Goal: Task Accomplishment & Management: Manage account settings

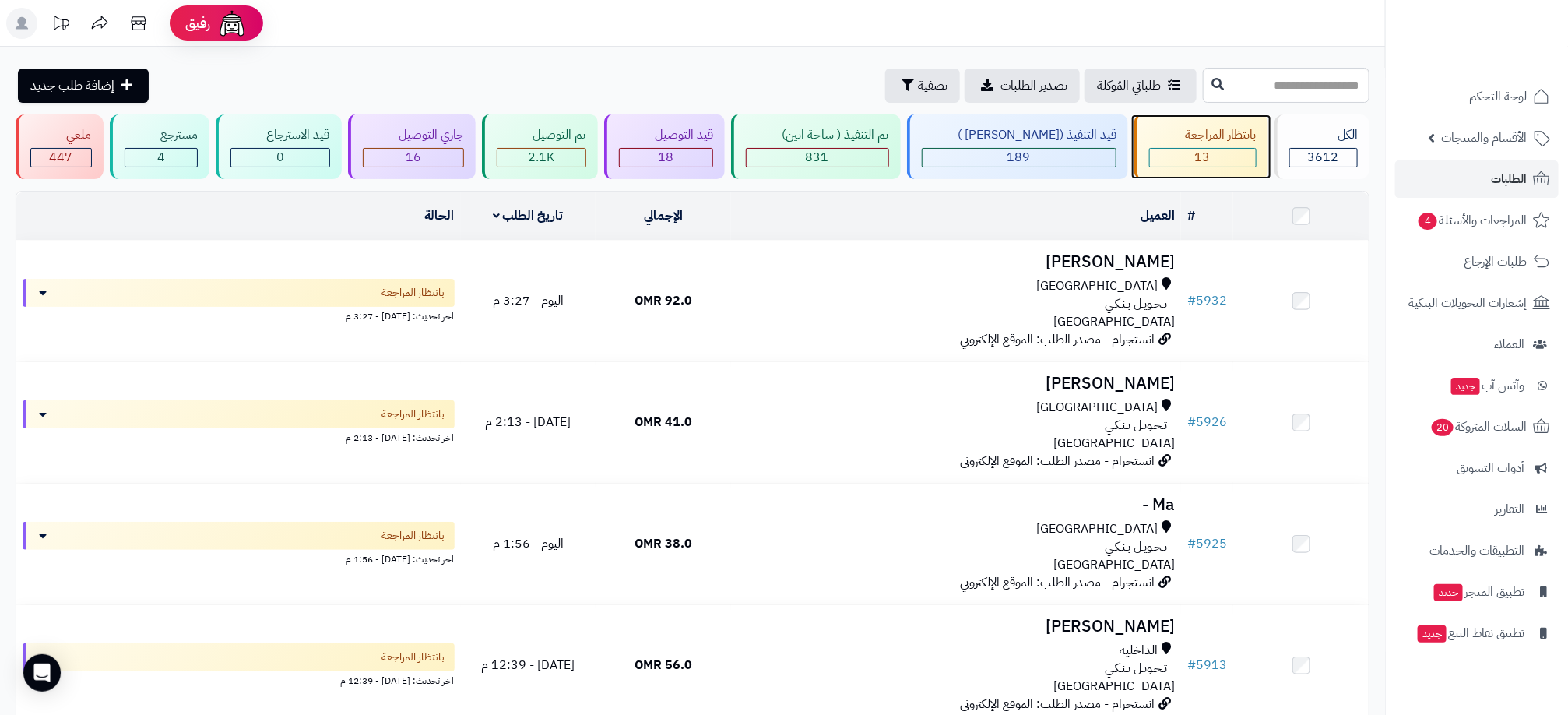
click at [1195, 154] on span "13" at bounding box center [1203, 158] width 16 height 18
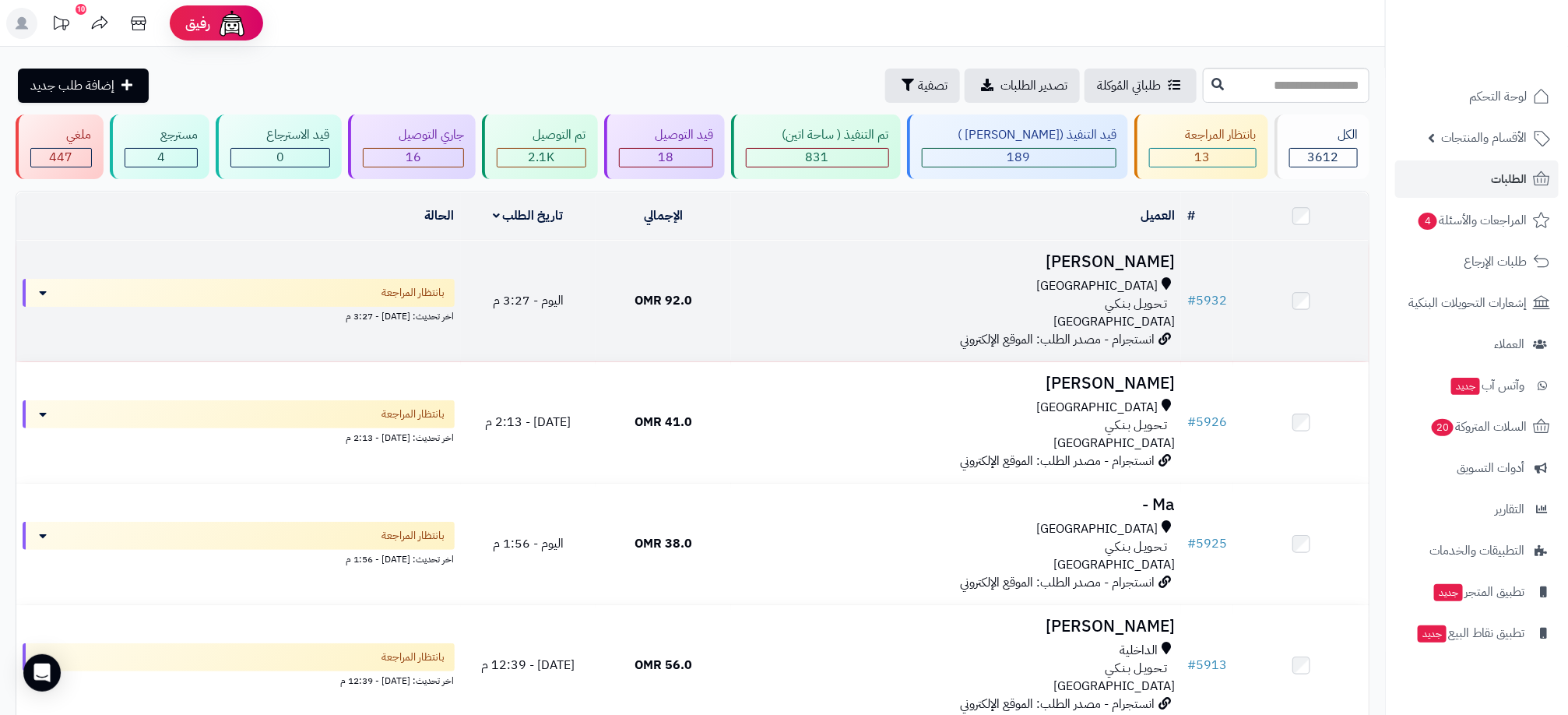
click at [740, 299] on div "تـحـويـل بـنـكـي" at bounding box center [956, 303] width 437 height 18
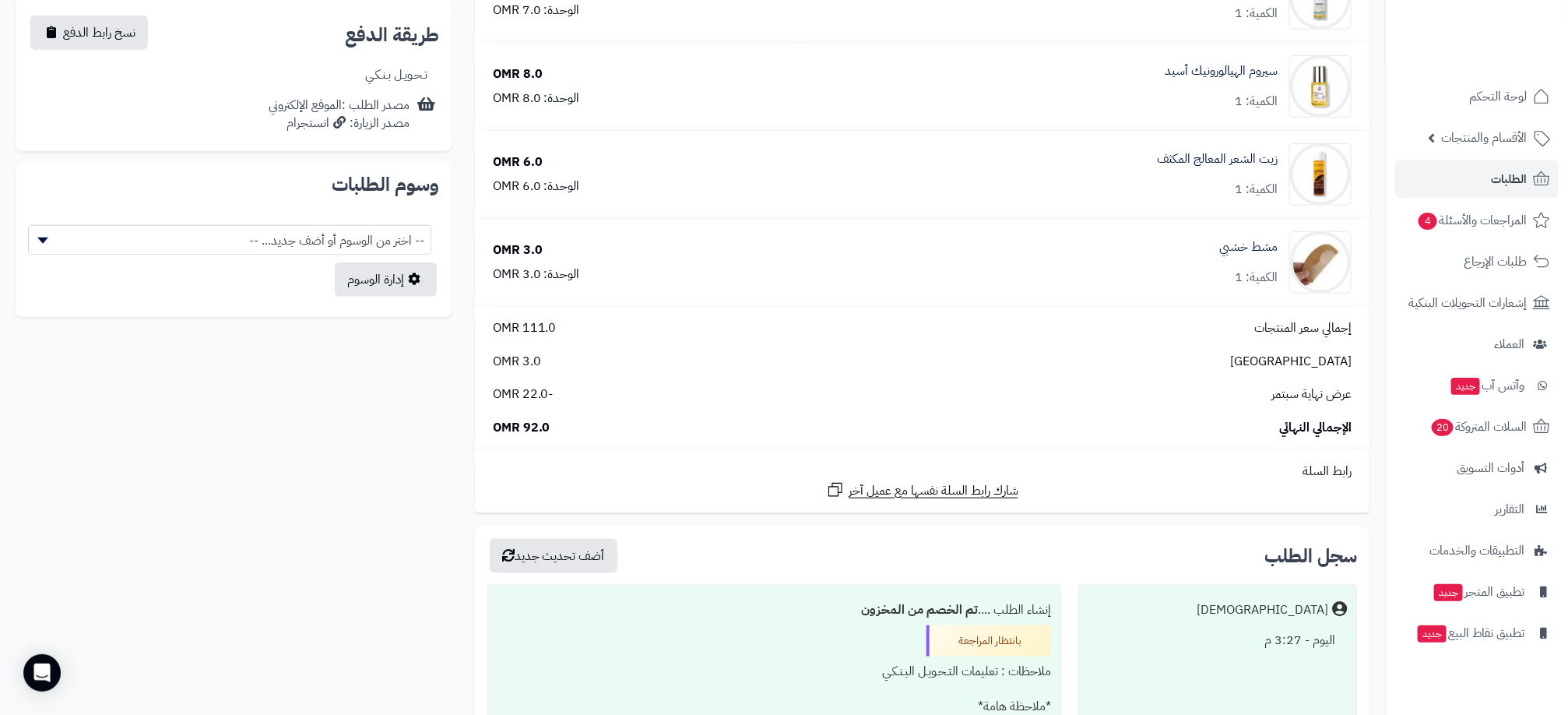
scroll to position [701, 0]
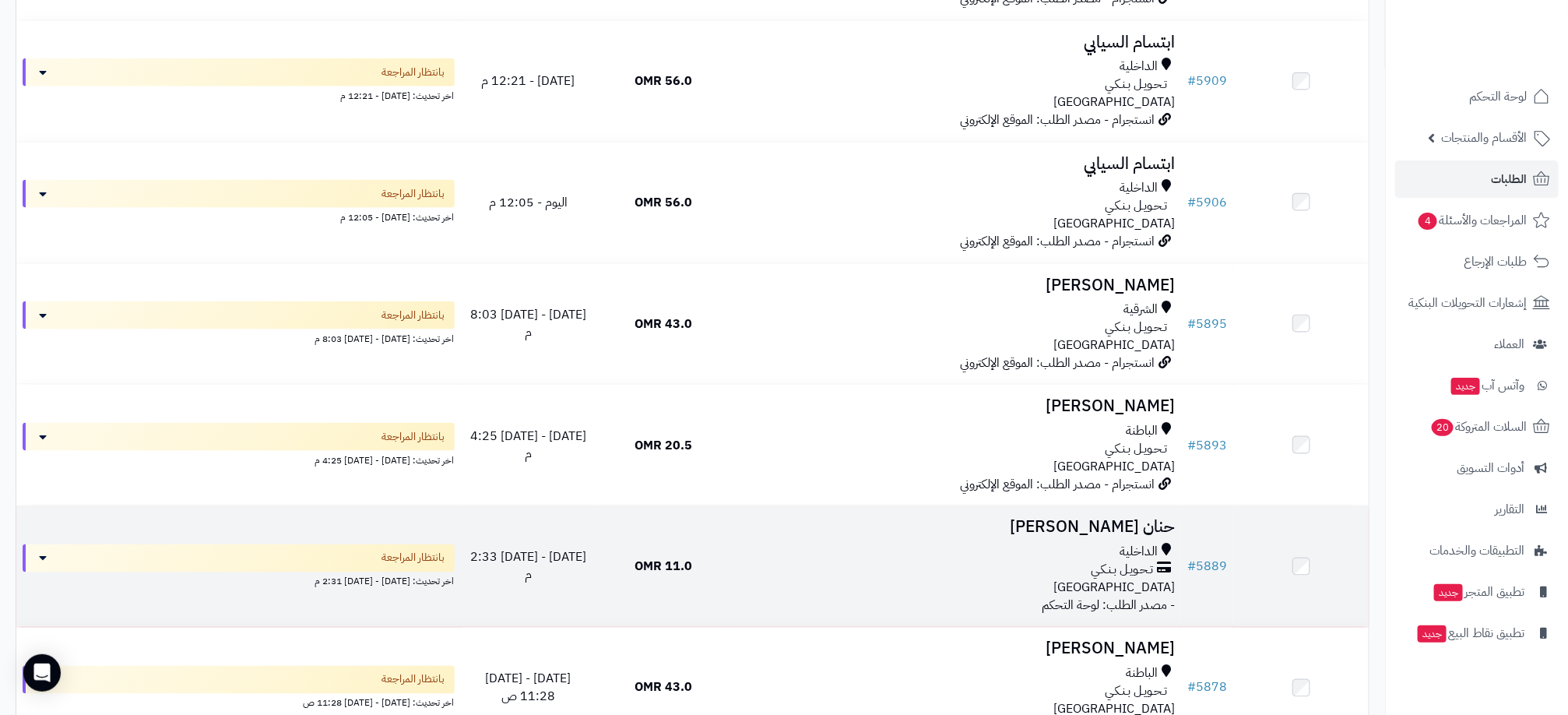
scroll to position [1028, 0]
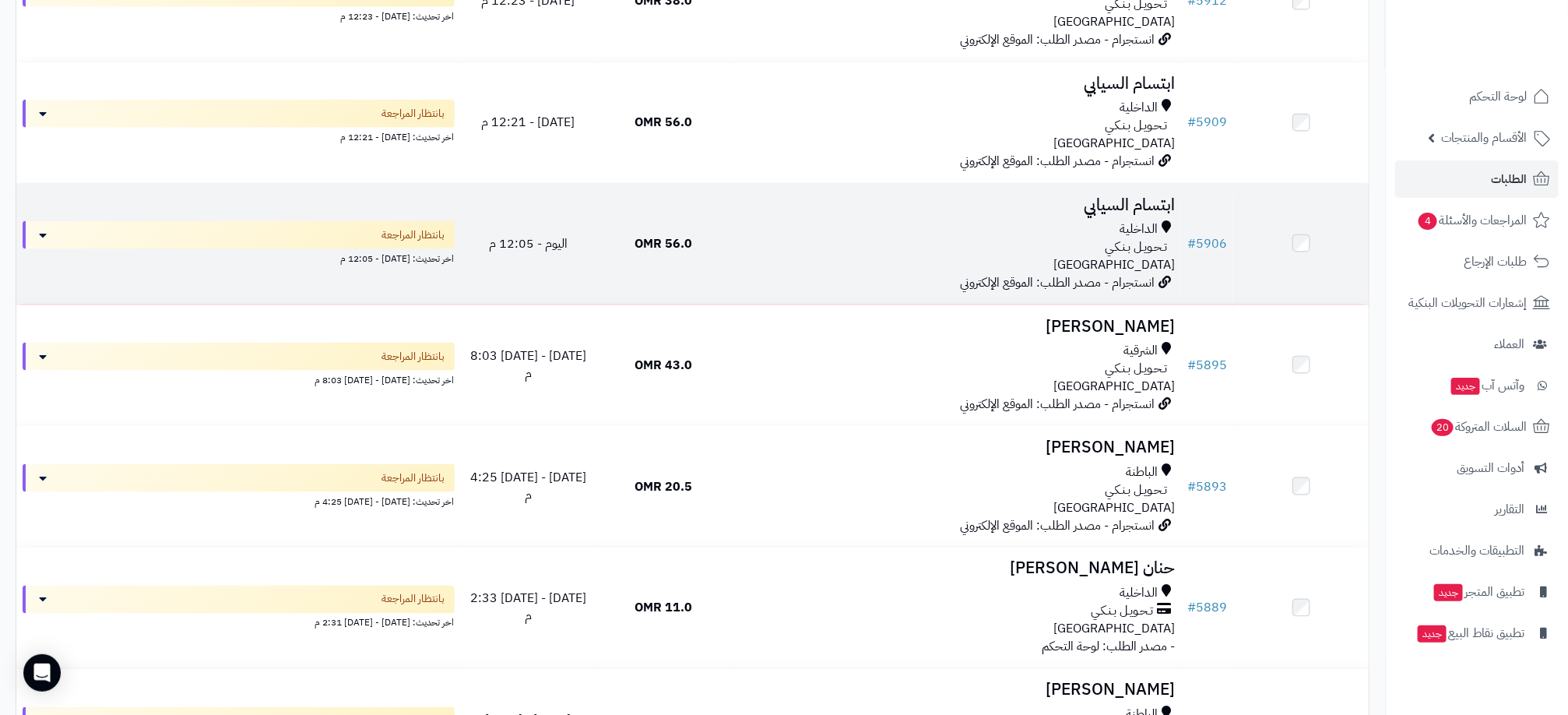
click at [740, 225] on div "الداخلية" at bounding box center [956, 229] width 437 height 18
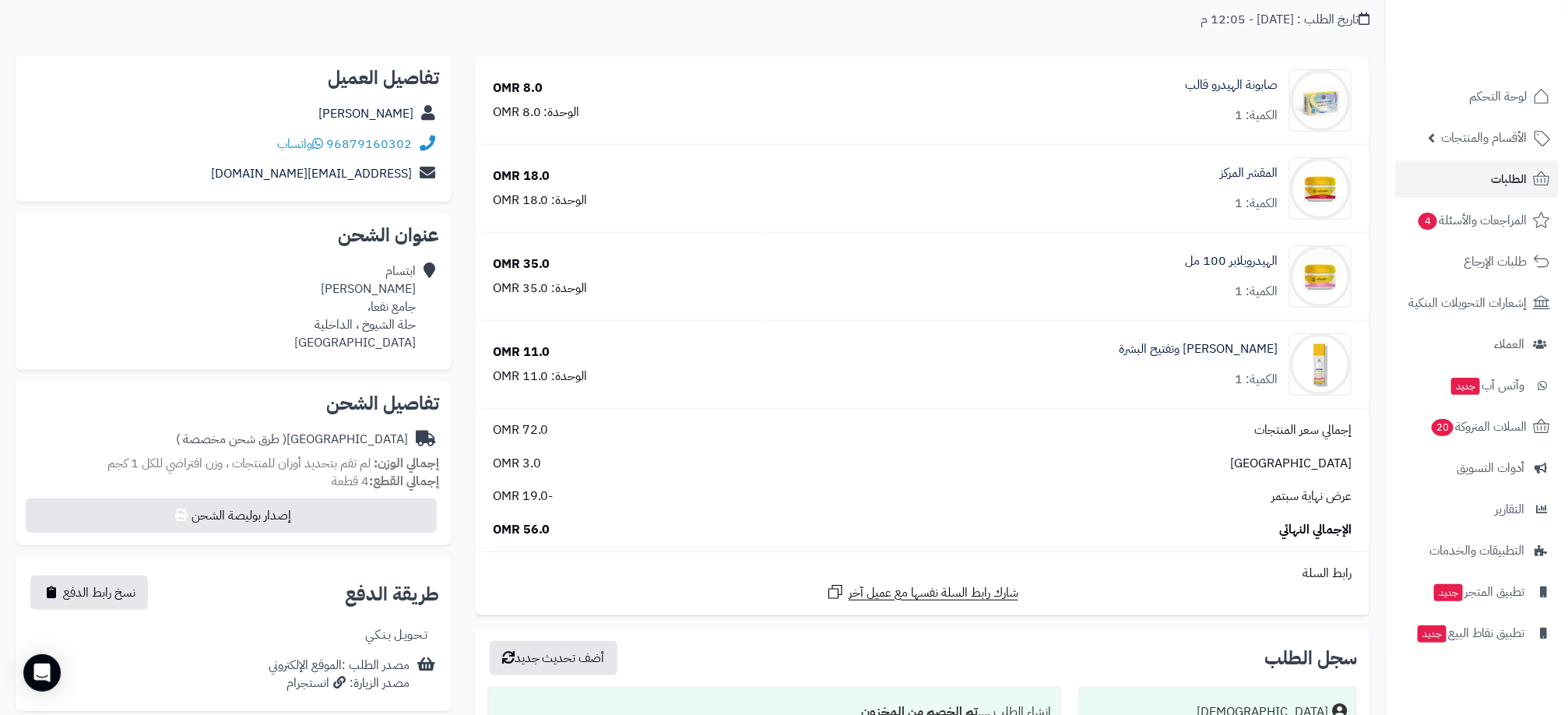
scroll to position [234, 0]
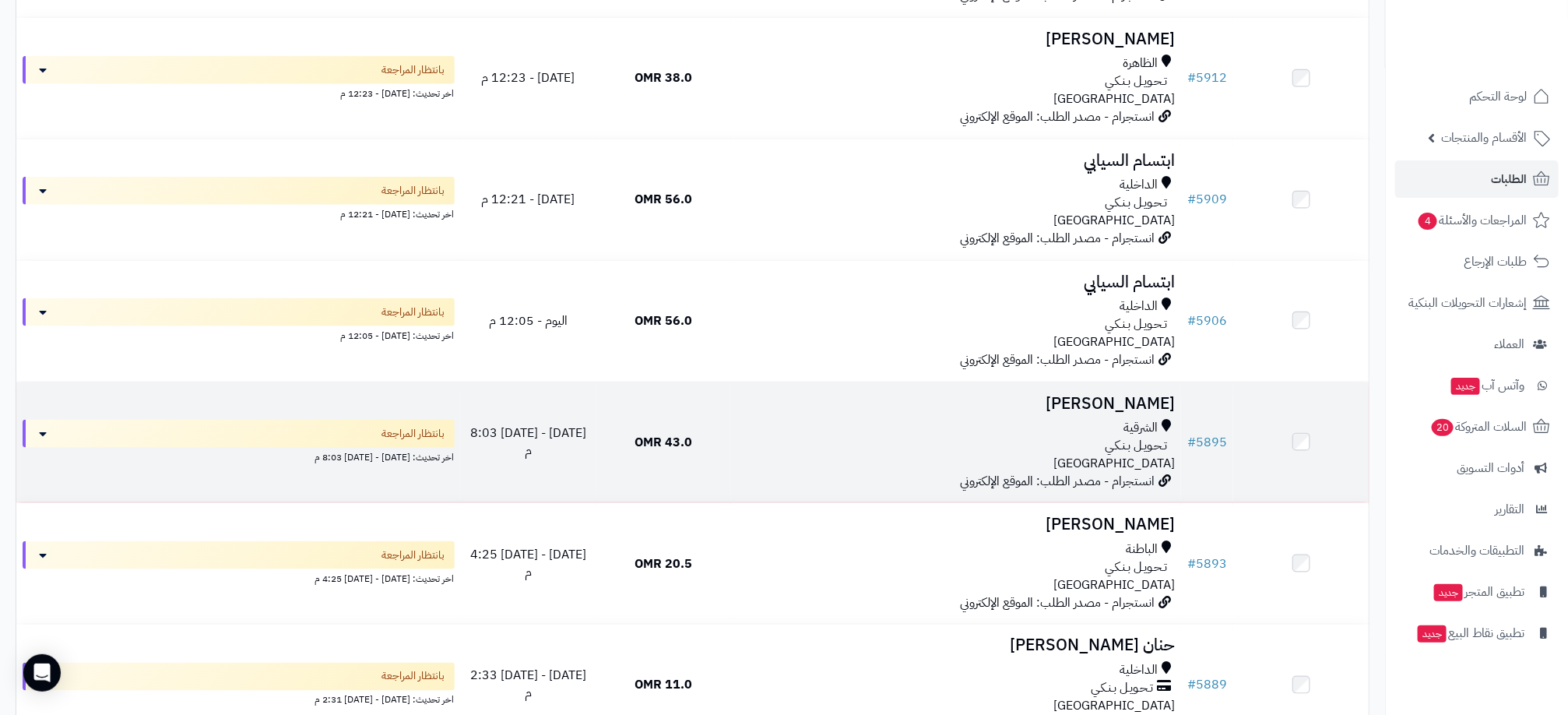
scroll to position [912, 0]
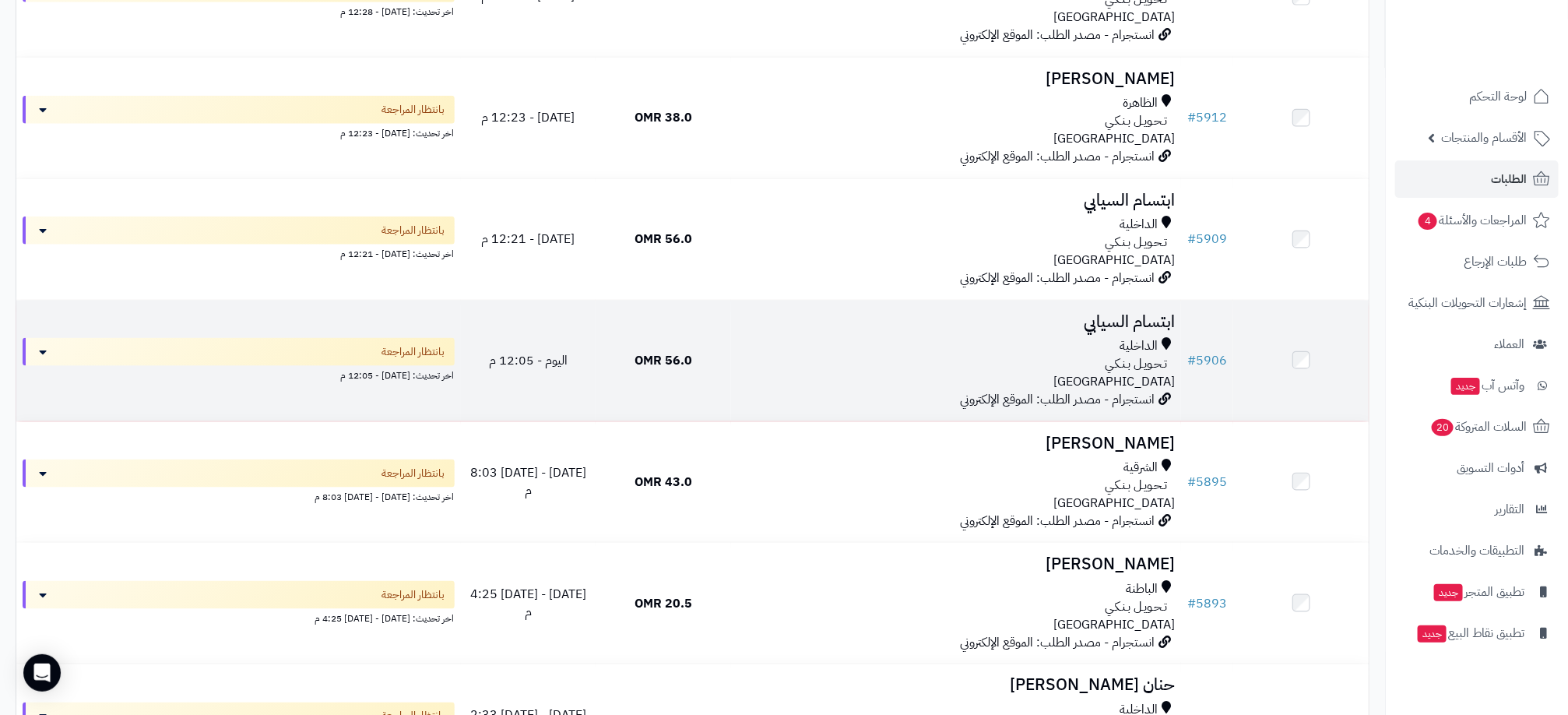
click at [729, 377] on td "56.0 OMR" at bounding box center [664, 361] width 136 height 121
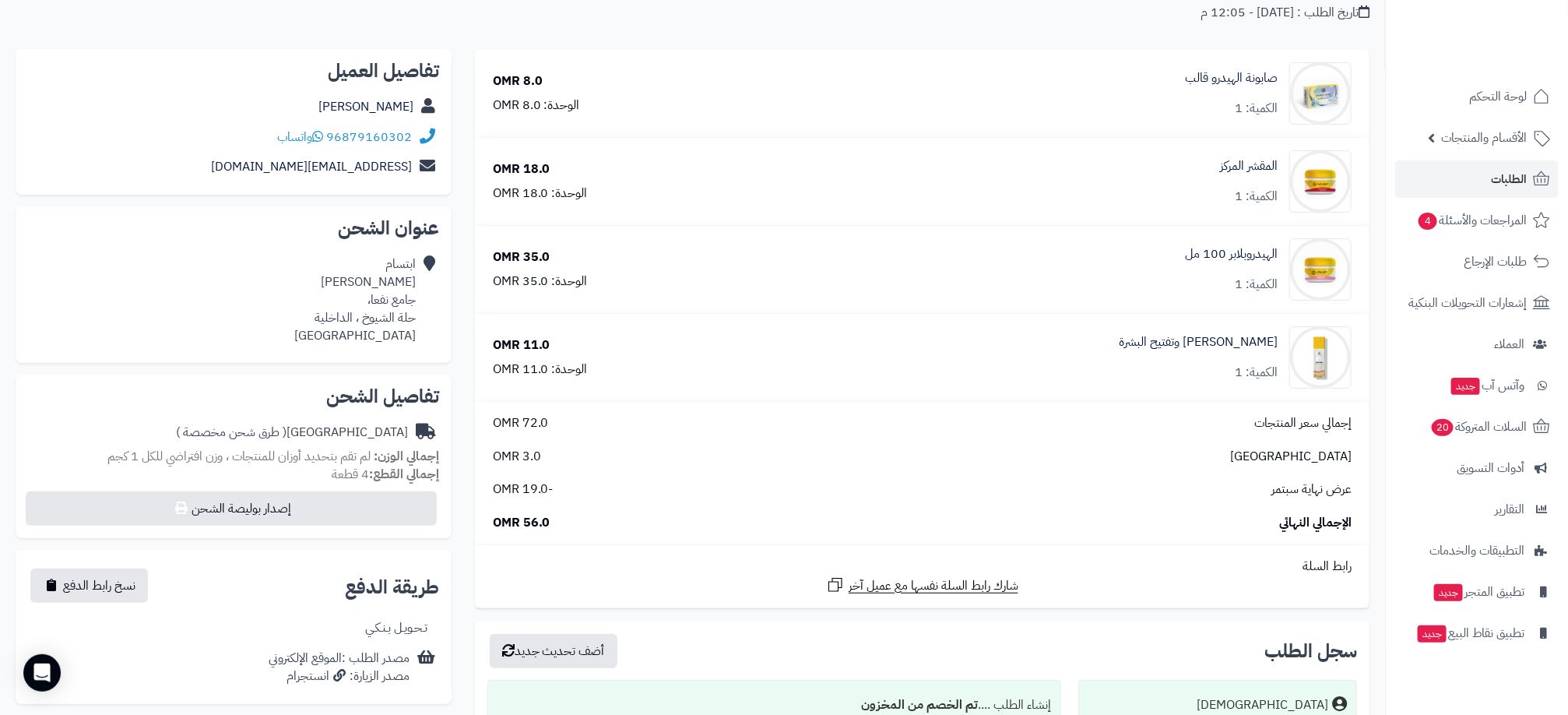
scroll to position [234, 0]
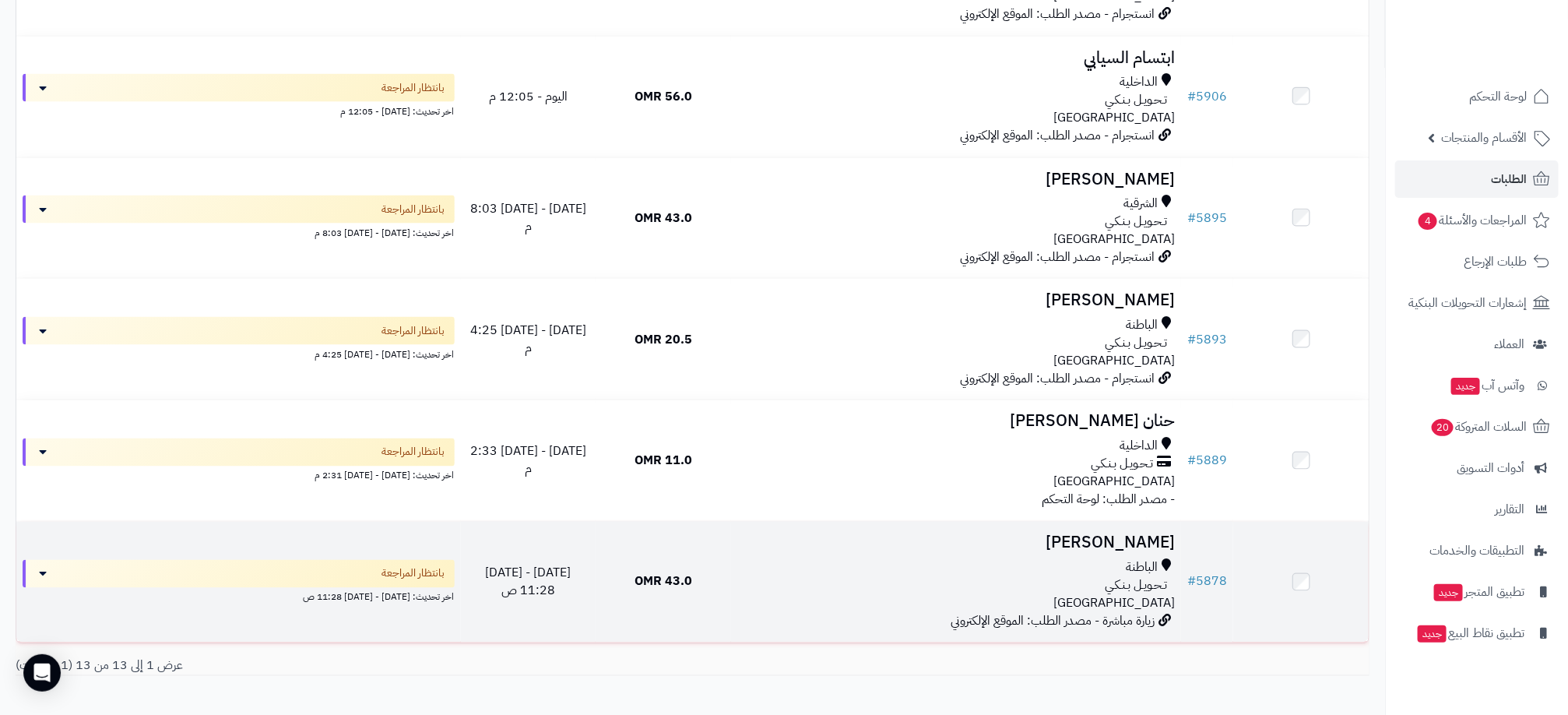
scroll to position [1262, 0]
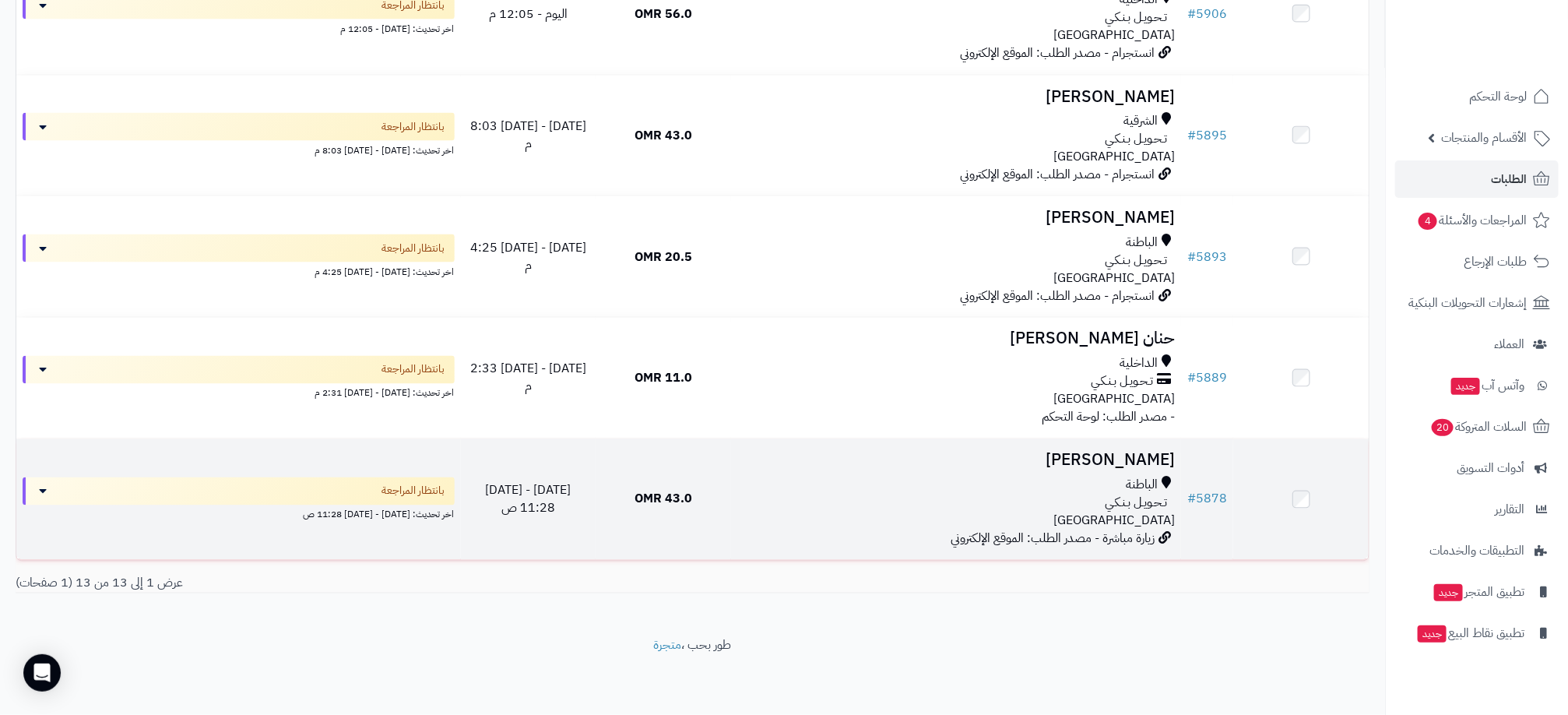
click at [820, 502] on div "تـحـويـل بـنـكـي" at bounding box center [956, 503] width 437 height 18
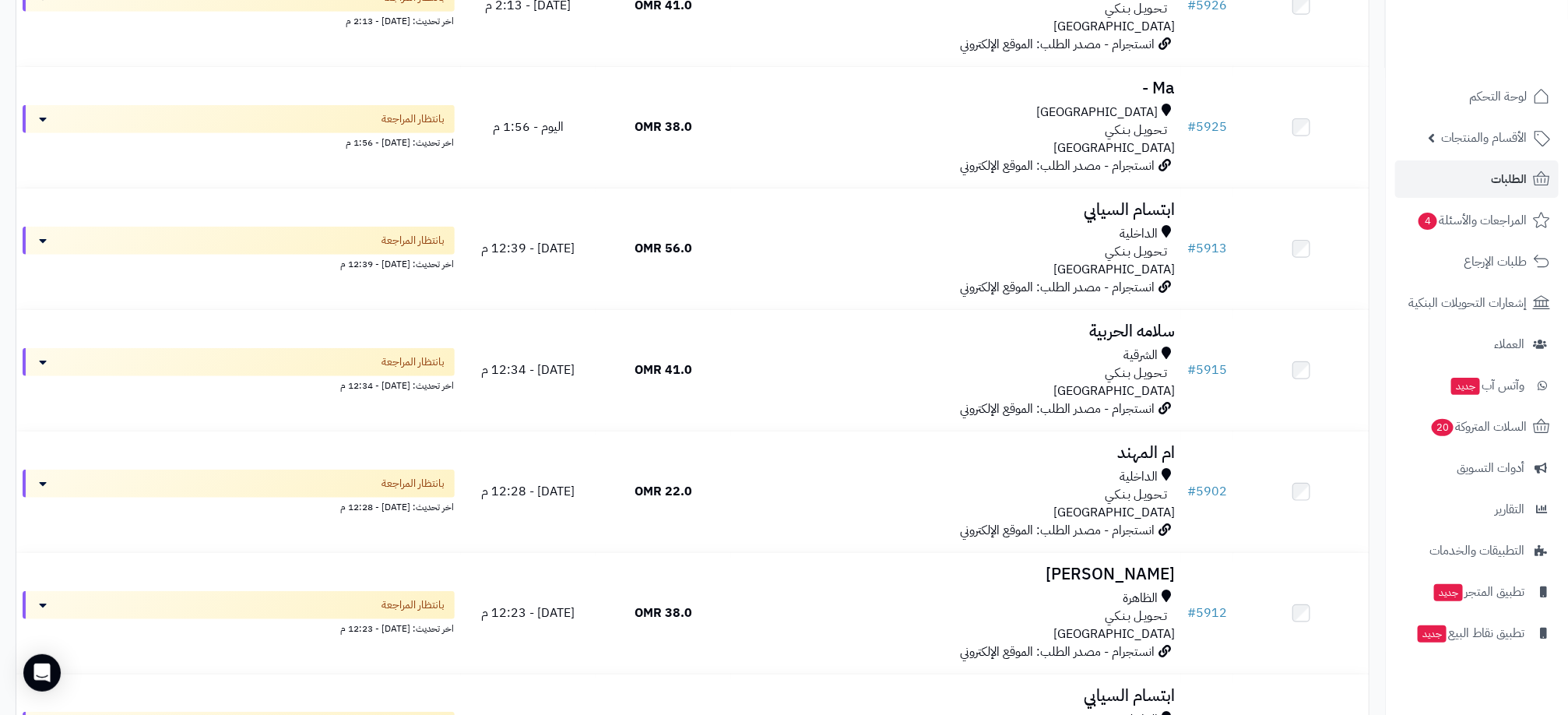
scroll to position [328, 0]
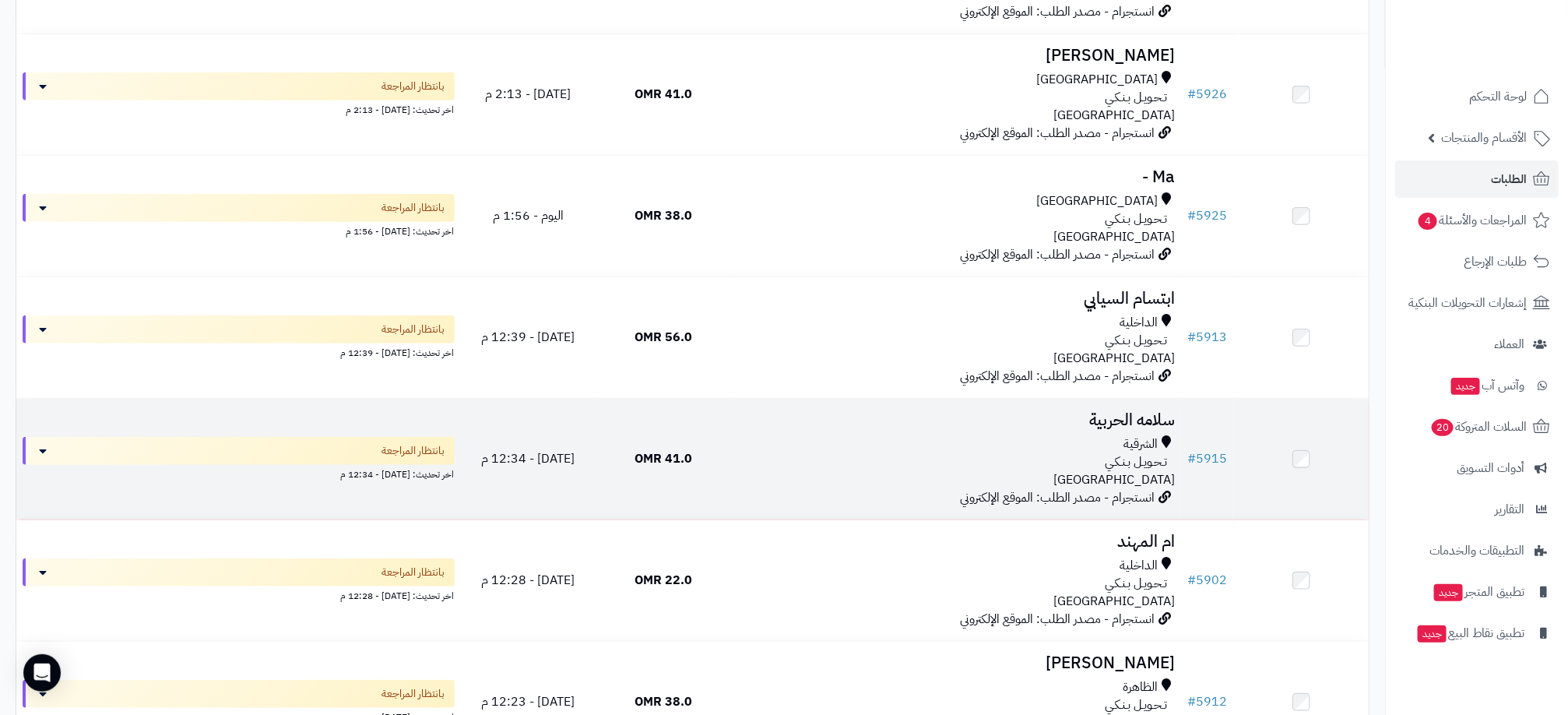
click at [879, 453] on div "تـحـويـل بـنـكـي" at bounding box center [956, 462] width 437 height 18
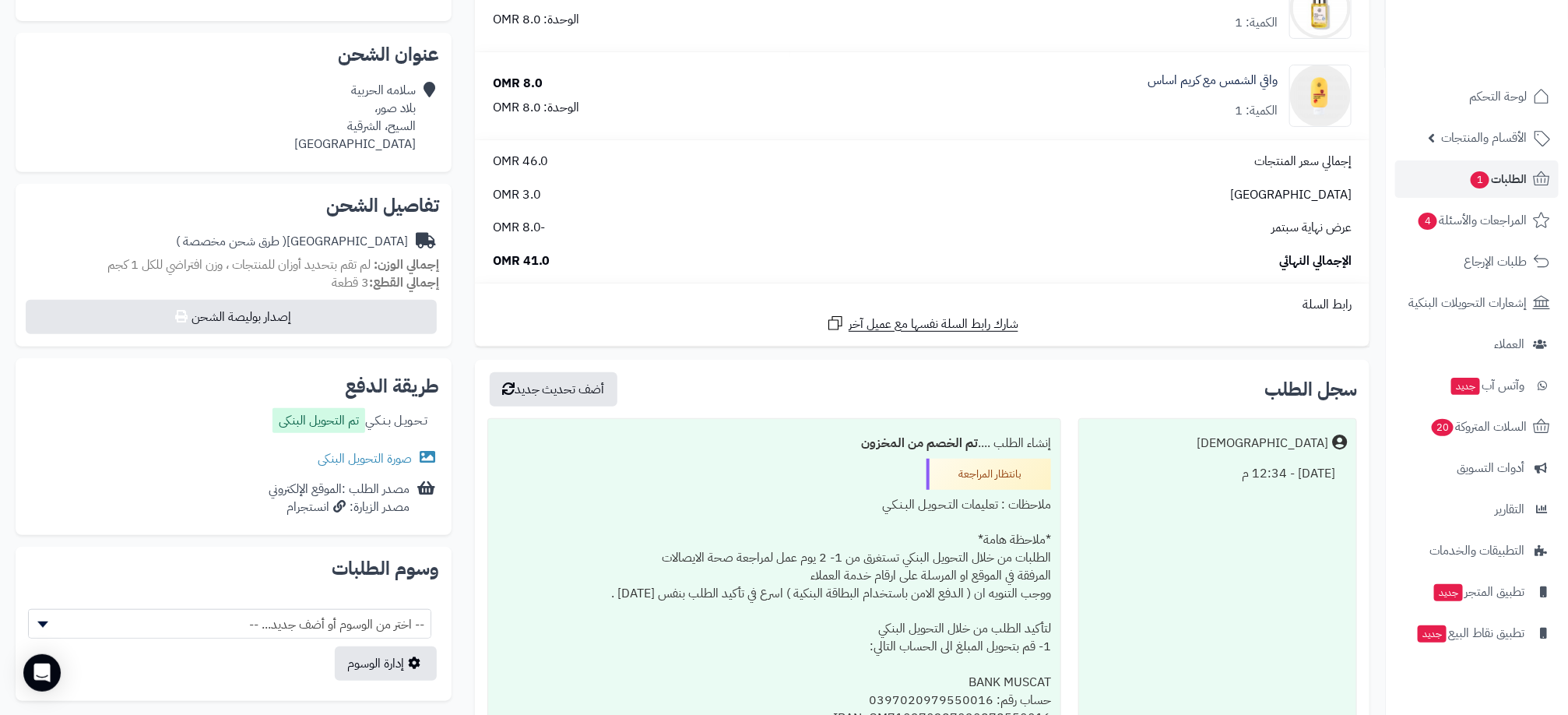
scroll to position [350, 0]
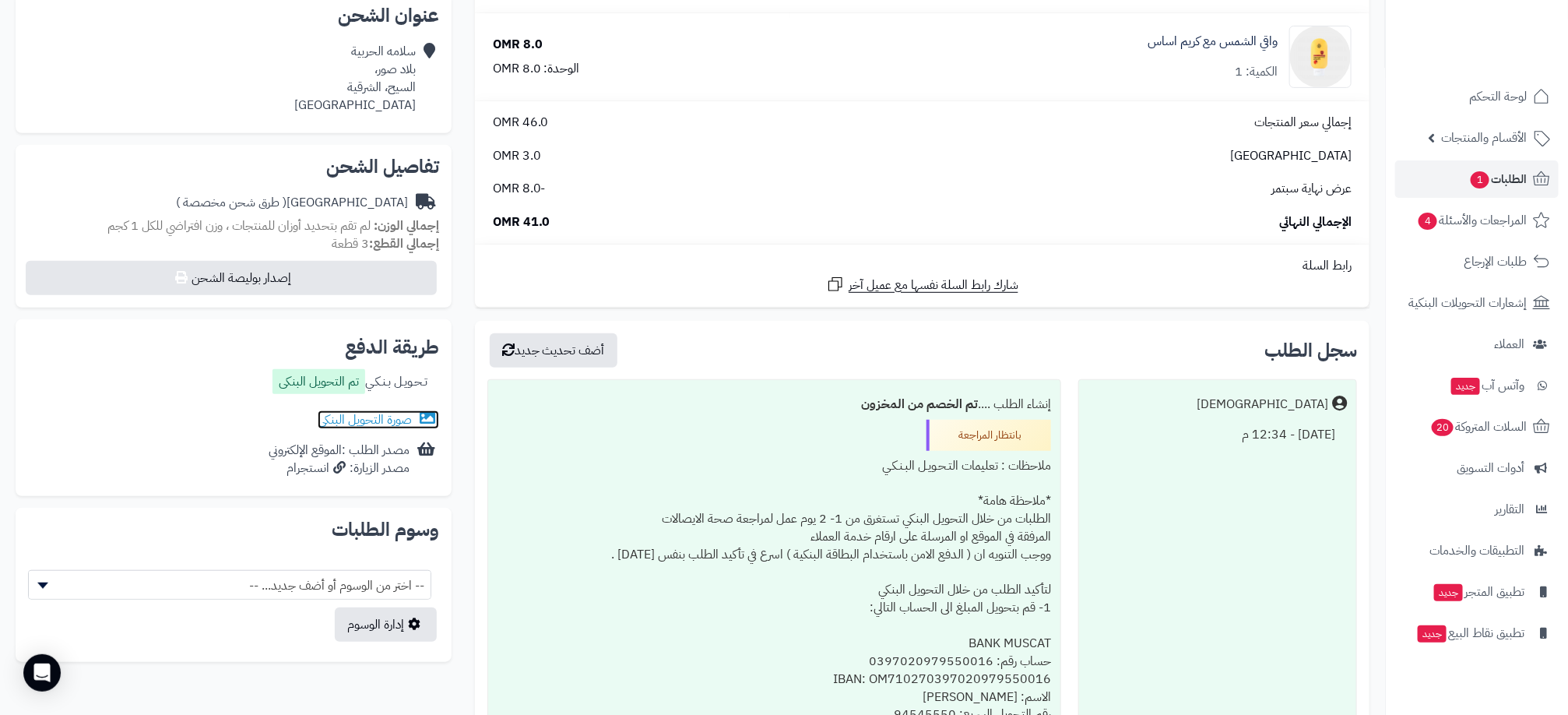
click at [401, 426] on link "صورة التحويل البنكى" at bounding box center [378, 420] width 122 height 18
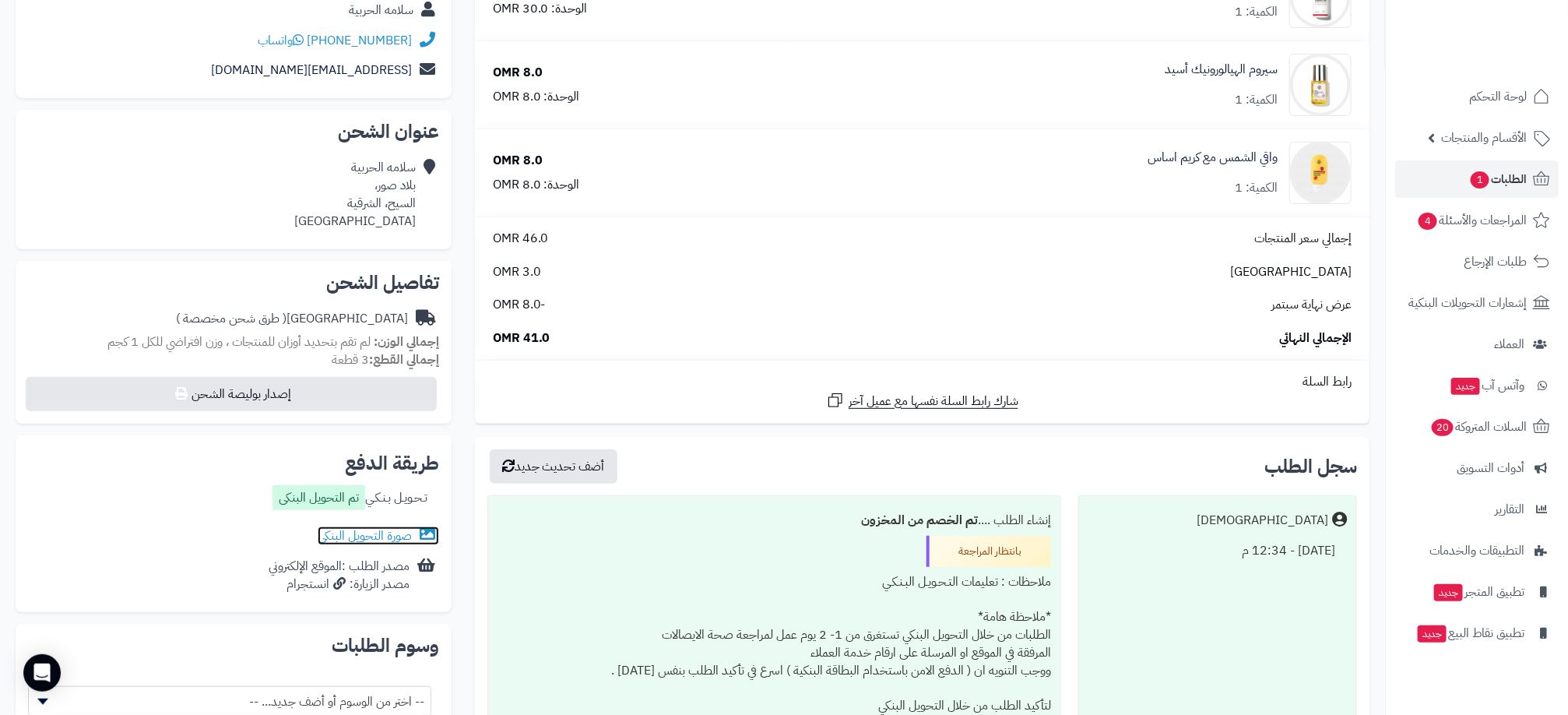
scroll to position [0, 0]
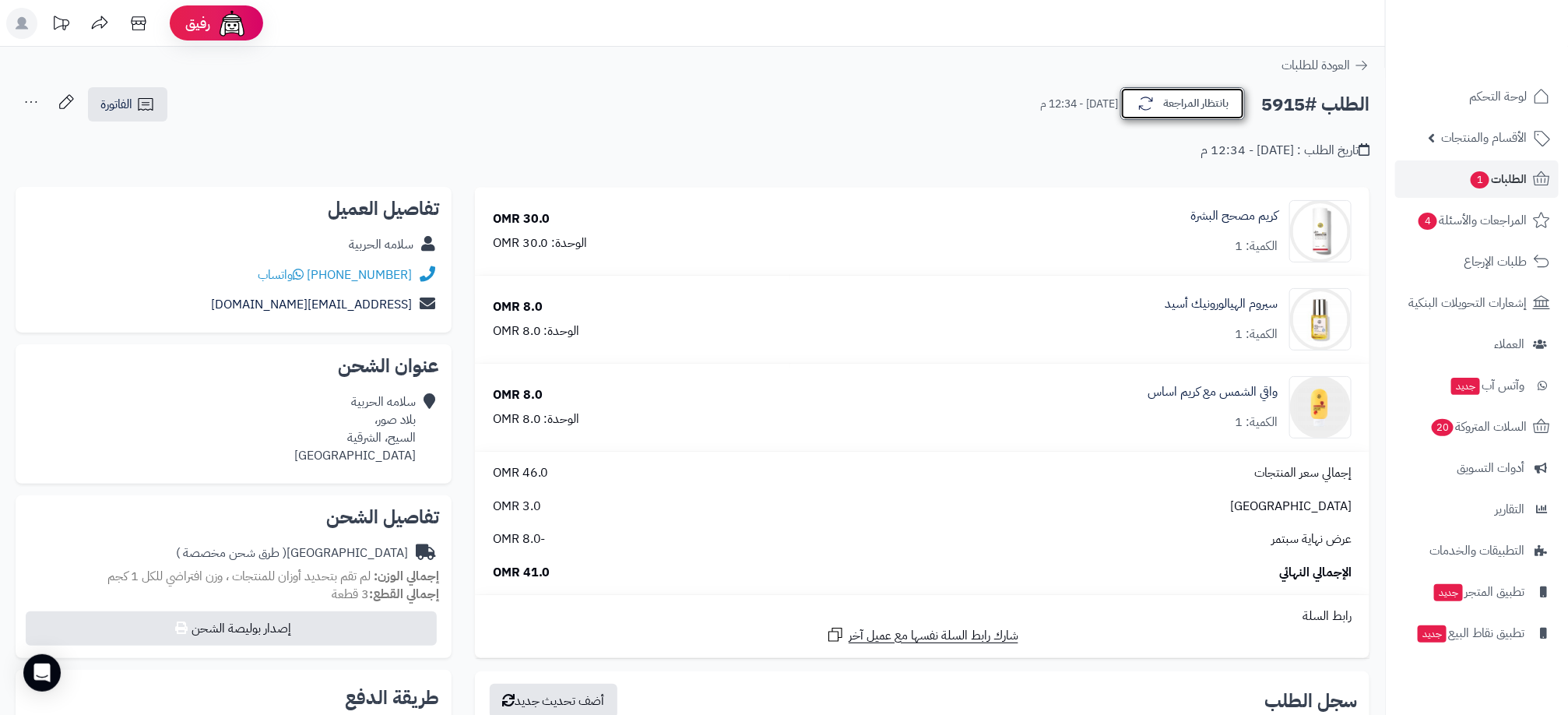
click at [1220, 111] on button "بانتظار المراجعة" at bounding box center [1182, 103] width 125 height 33
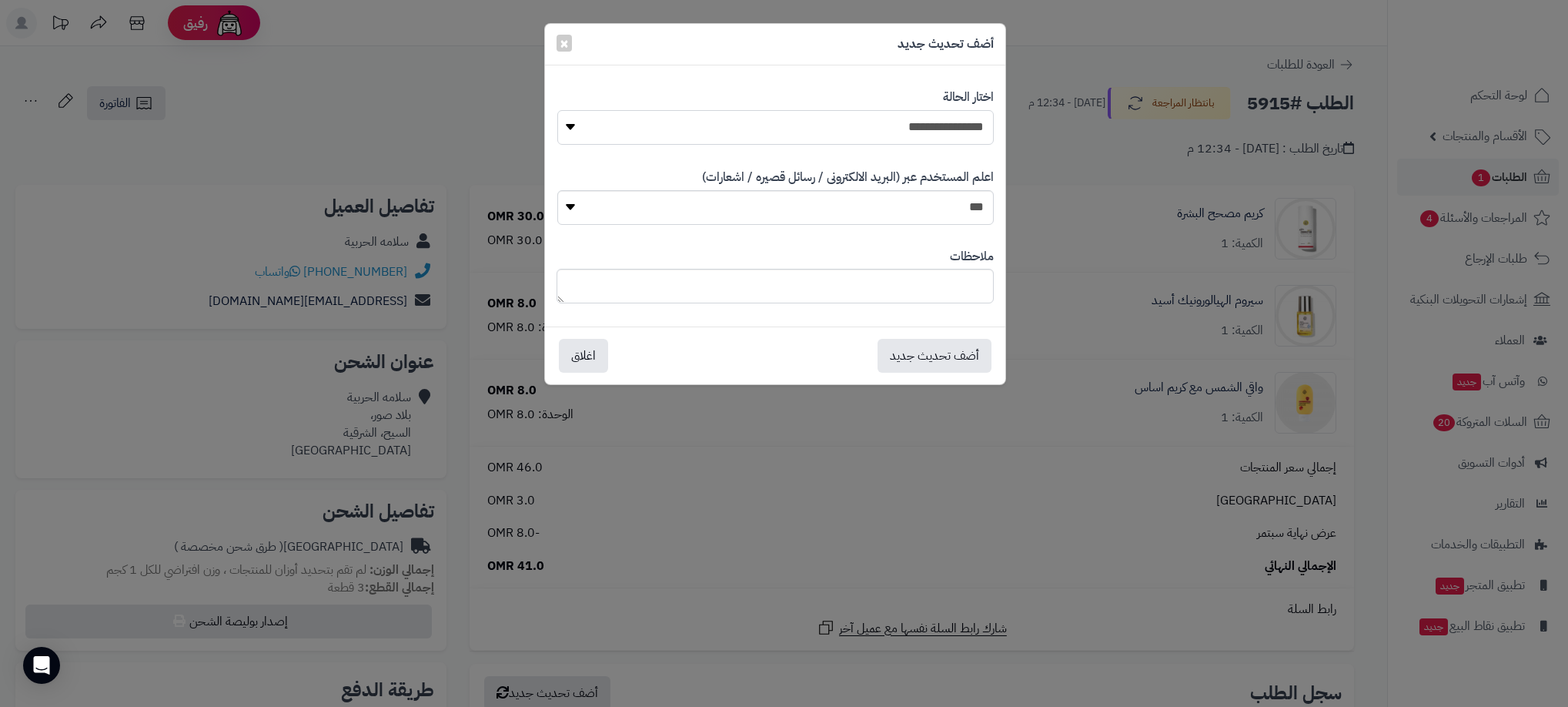
drag, startPoint x: 940, startPoint y: 127, endPoint x: 941, endPoint y: 136, distance: 9.1
click at [940, 127] on select "**********" at bounding box center [776, 128] width 437 height 35
select select "**"
click at [558, 110] on select "**********" at bounding box center [776, 128] width 437 height 35
click at [972, 347] on button "أضف تحديث جديد" at bounding box center [934, 355] width 114 height 34
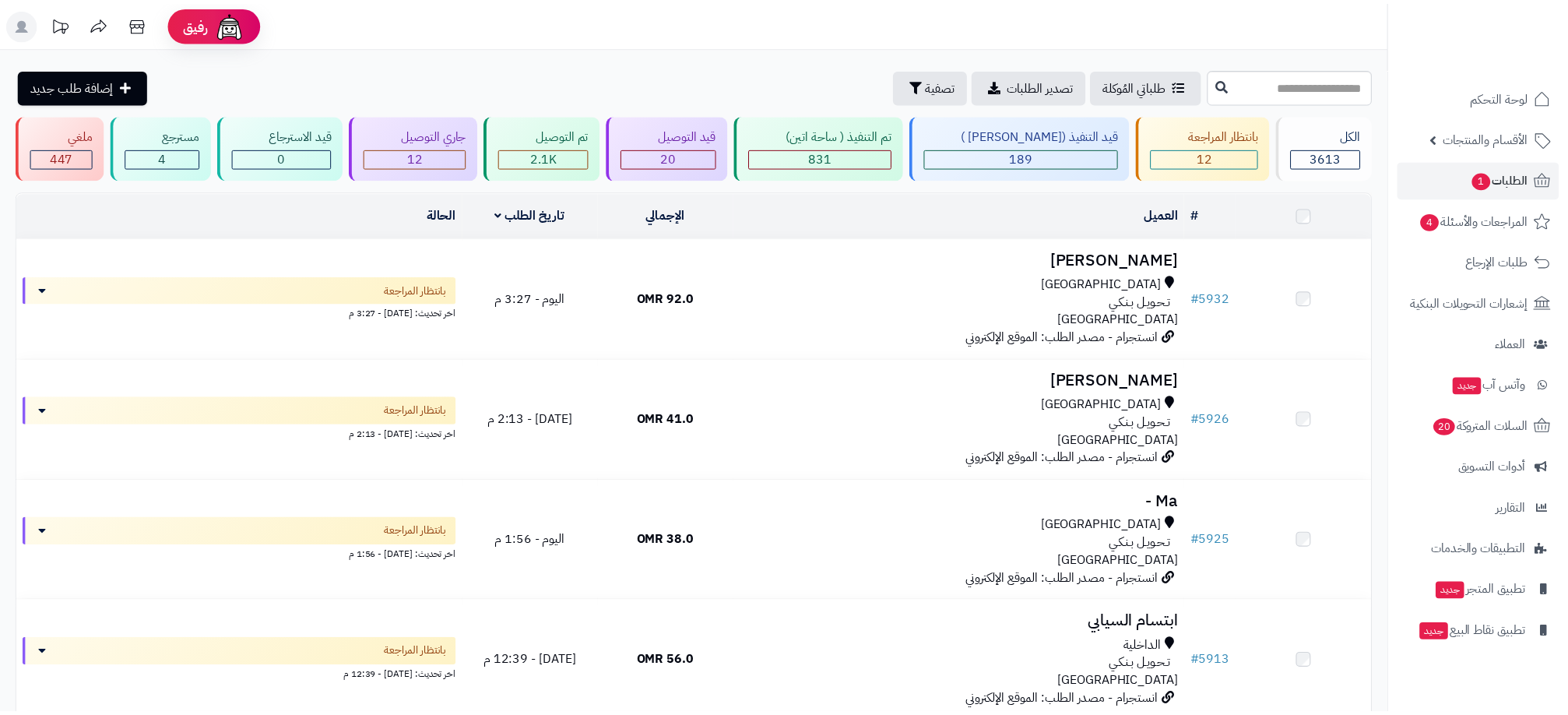
scroll to position [328, 0]
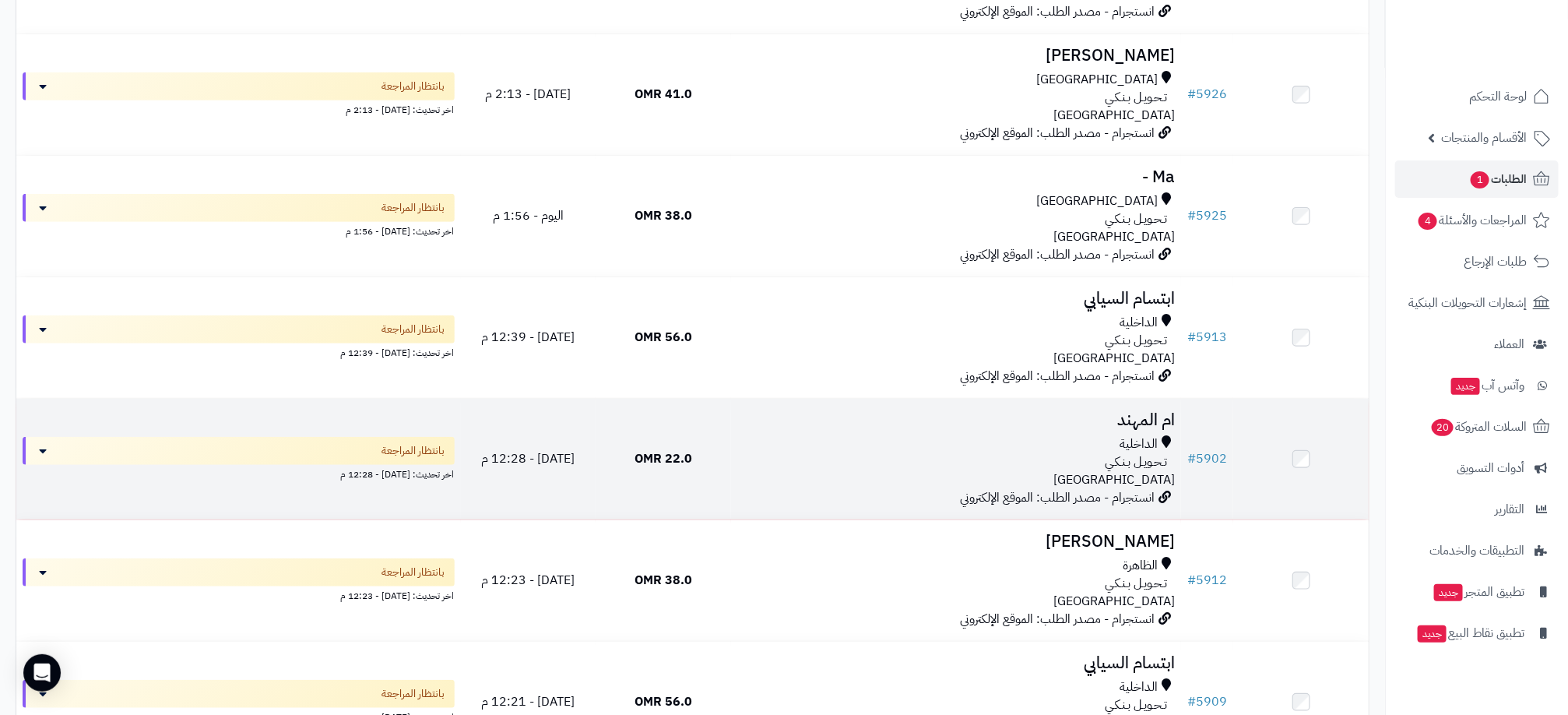
click at [741, 467] on div "تـحـويـل بـنـكـي" at bounding box center [956, 462] width 437 height 18
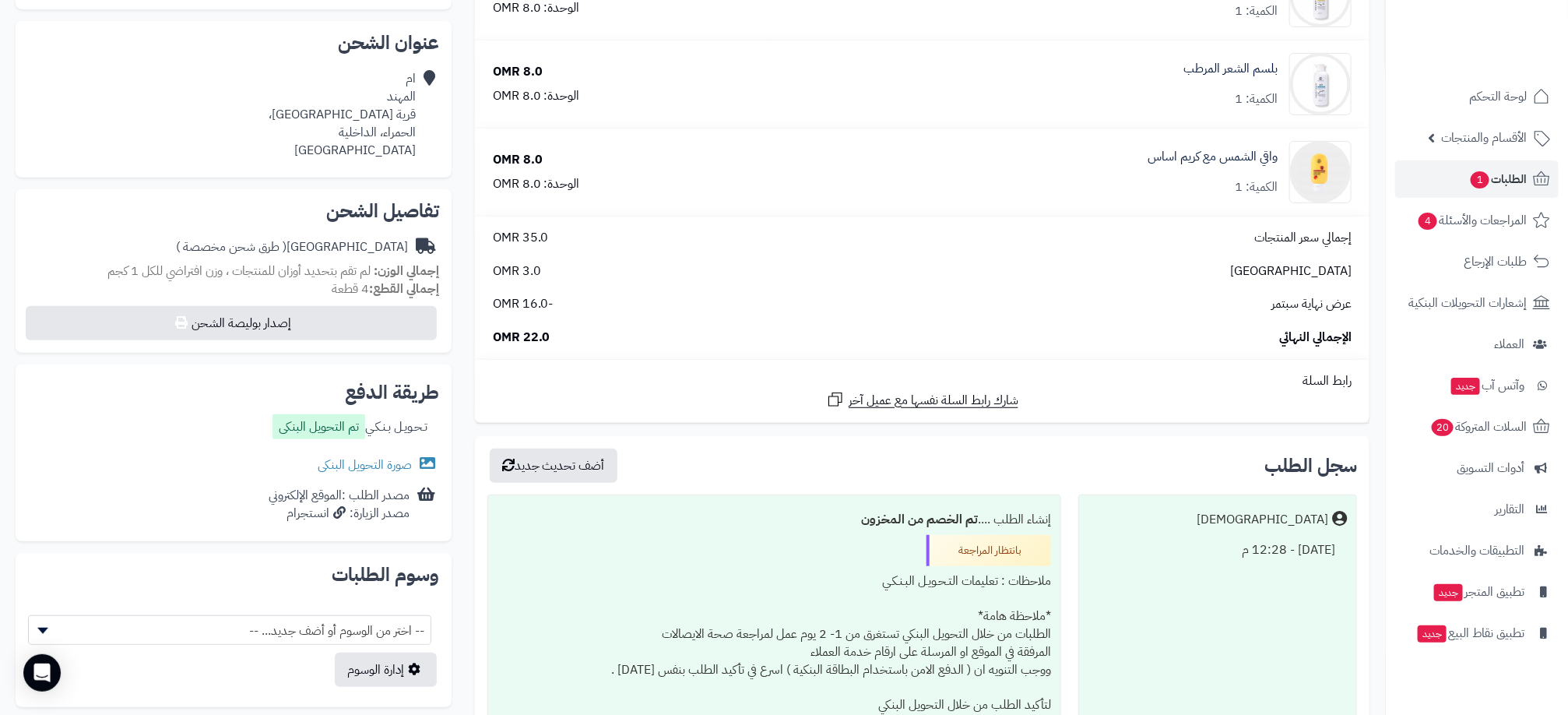
scroll to position [350, 0]
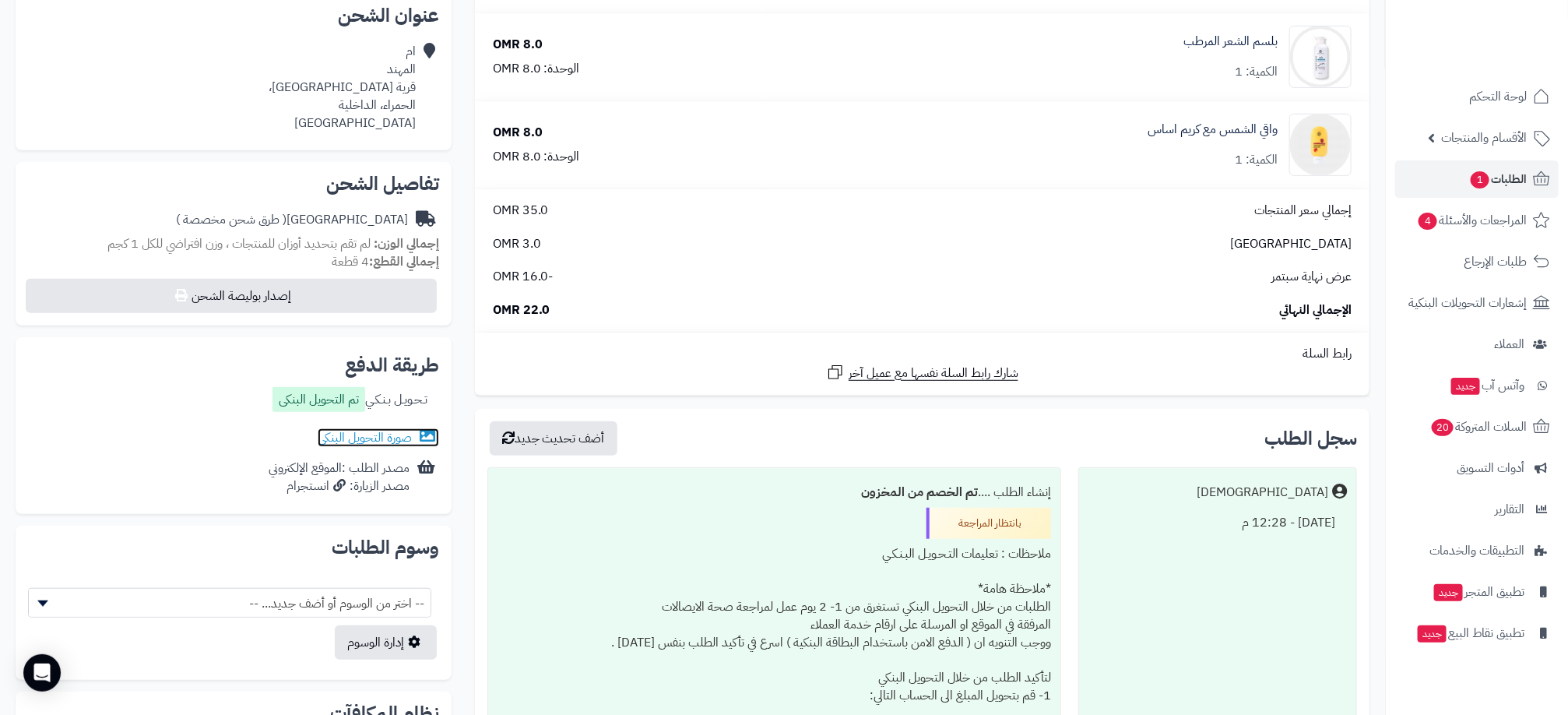
click at [386, 440] on link "صورة التحويل البنكى" at bounding box center [378, 438] width 122 height 18
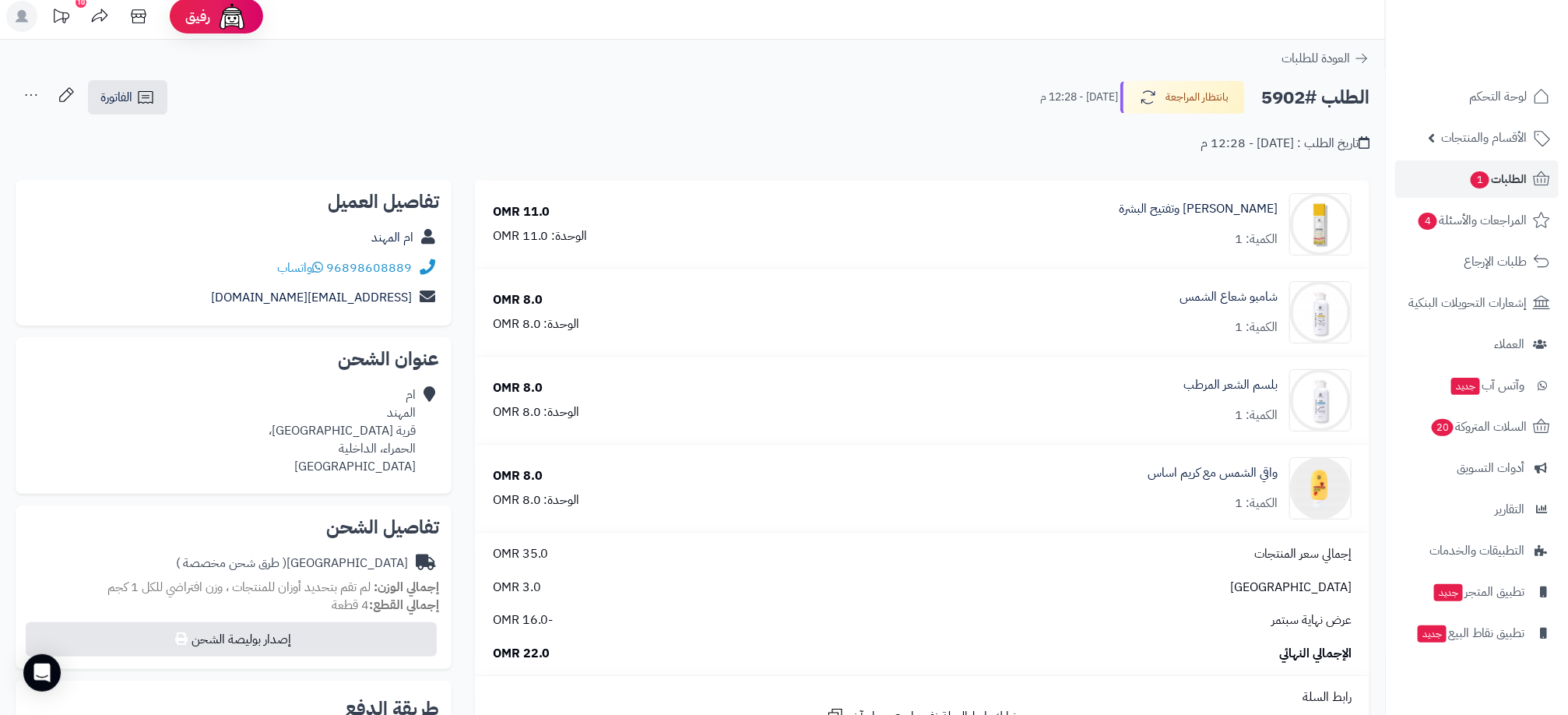
scroll to position [0, 0]
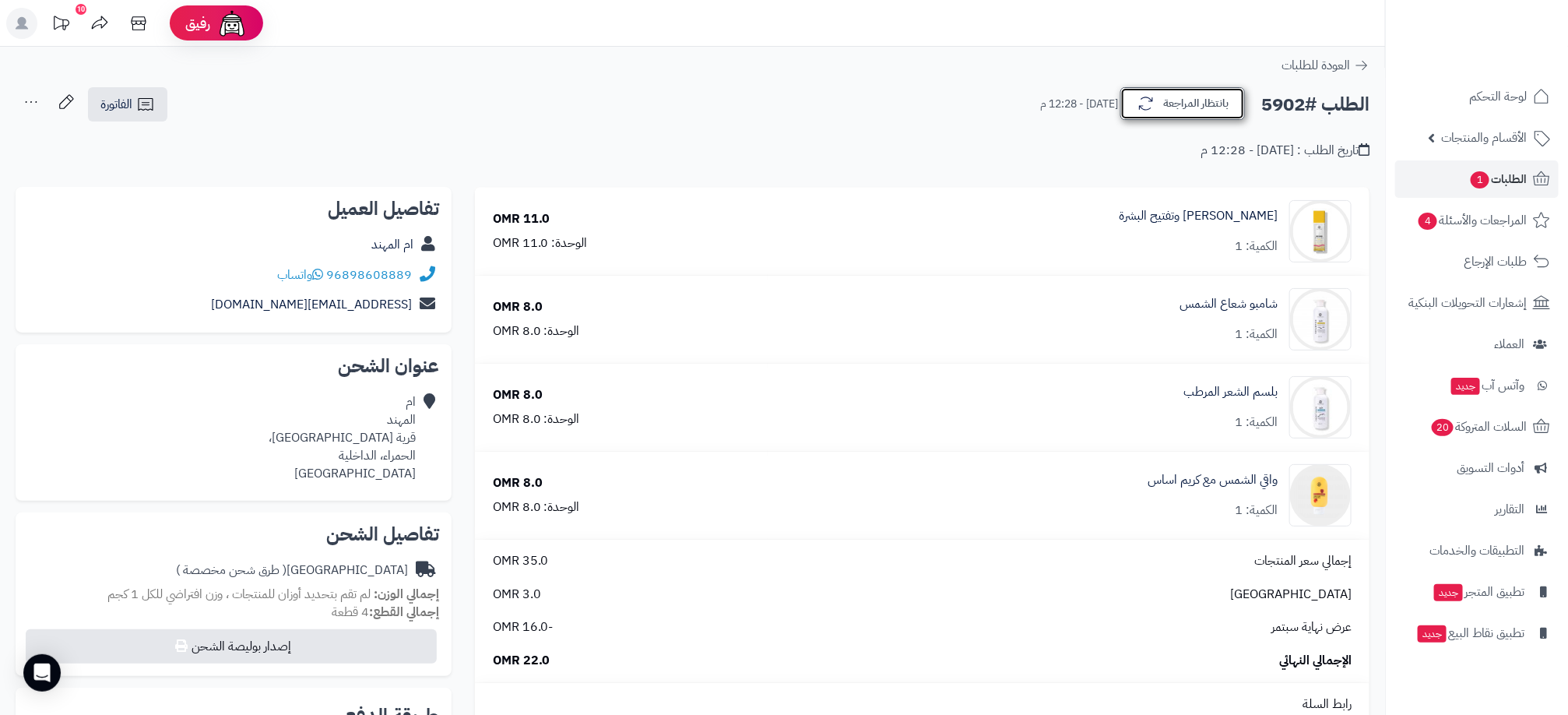
click at [1163, 110] on button "بانتظار المراجعة" at bounding box center [1182, 103] width 125 height 33
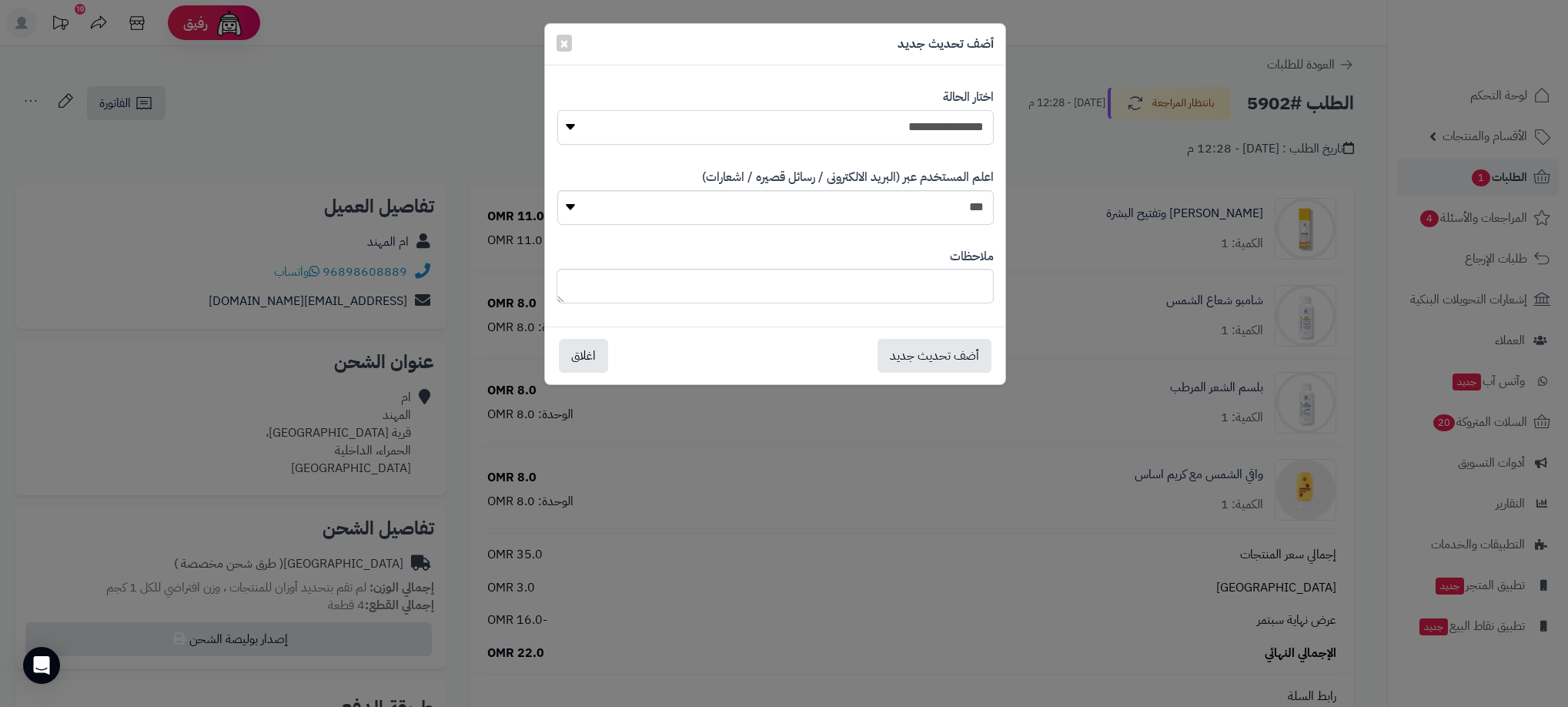
drag, startPoint x: 941, startPoint y: 123, endPoint x: 941, endPoint y: 136, distance: 13.0
click at [941, 123] on select "**********" at bounding box center [776, 128] width 437 height 35
select select "**"
click at [558, 110] on select "**********" at bounding box center [776, 128] width 437 height 35
click at [938, 359] on button "أضف تحديث جديد" at bounding box center [934, 355] width 114 height 34
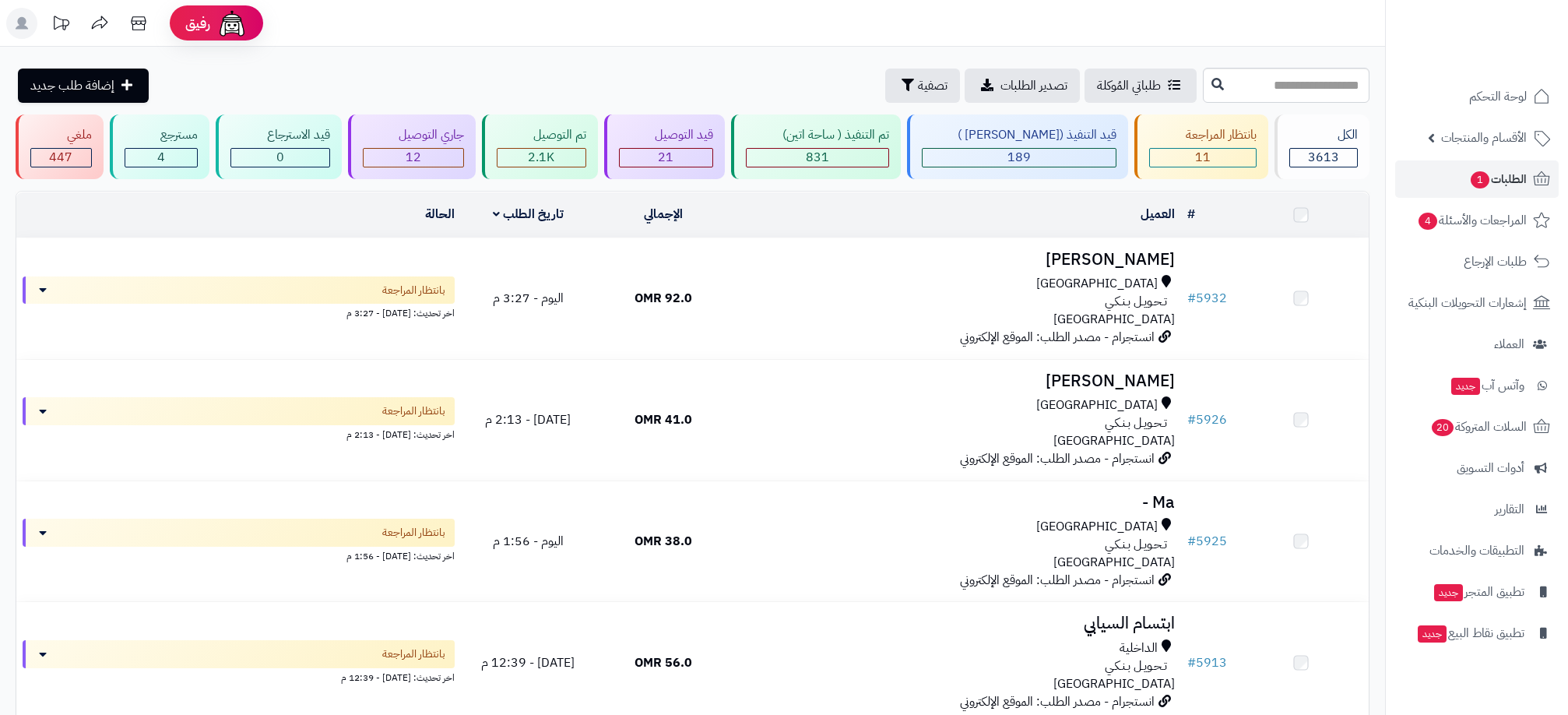
scroll to position [328, 0]
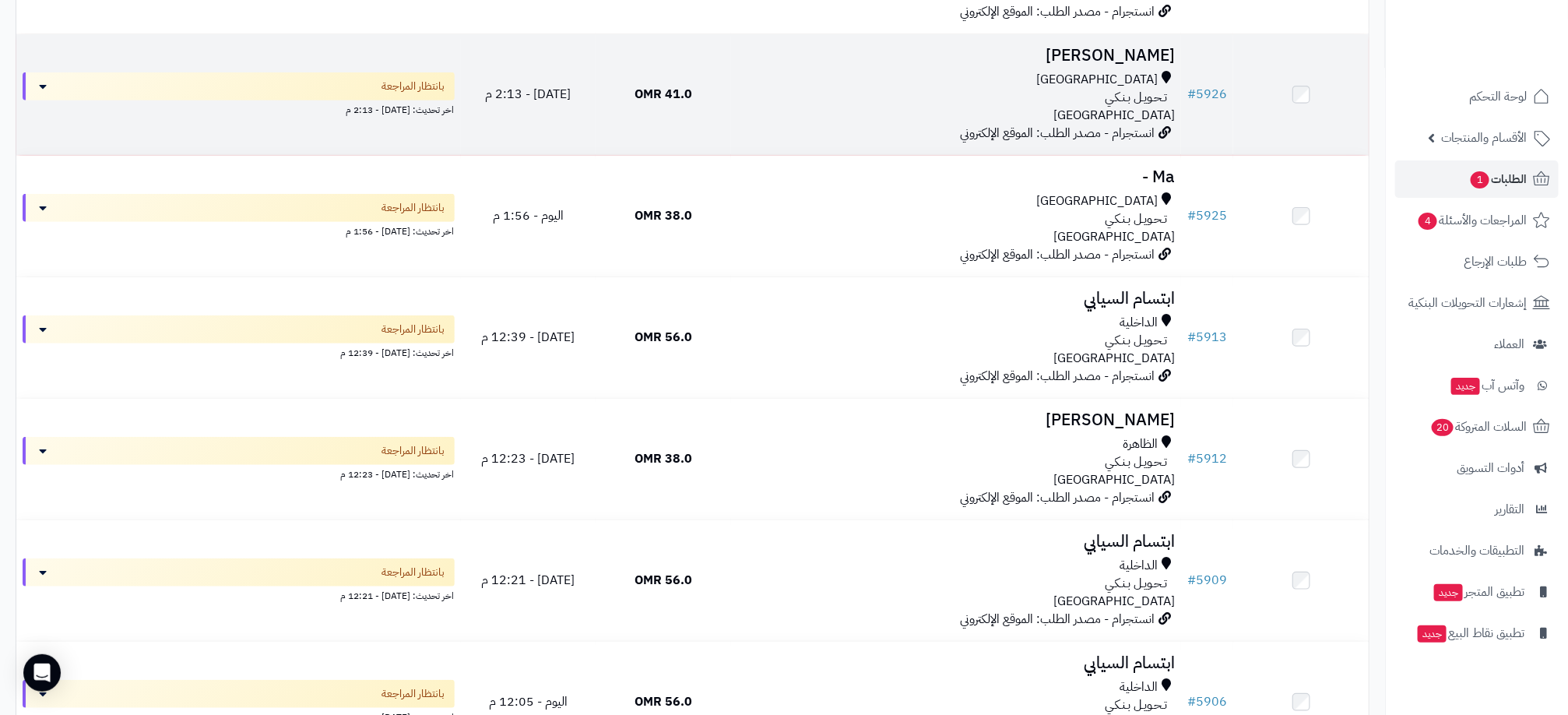
click at [774, 94] on div "تـحـويـل بـنـكـي" at bounding box center [956, 97] width 437 height 18
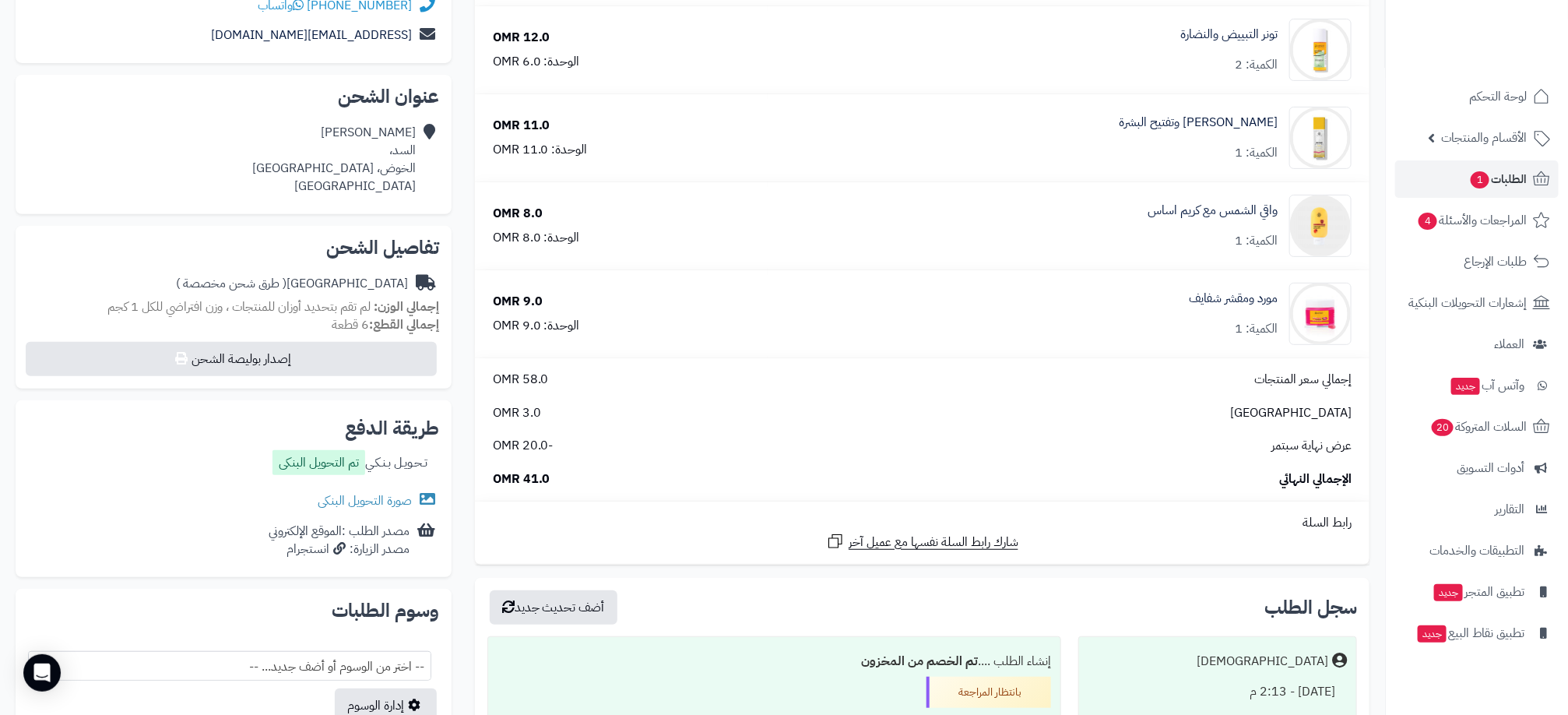
scroll to position [350, 0]
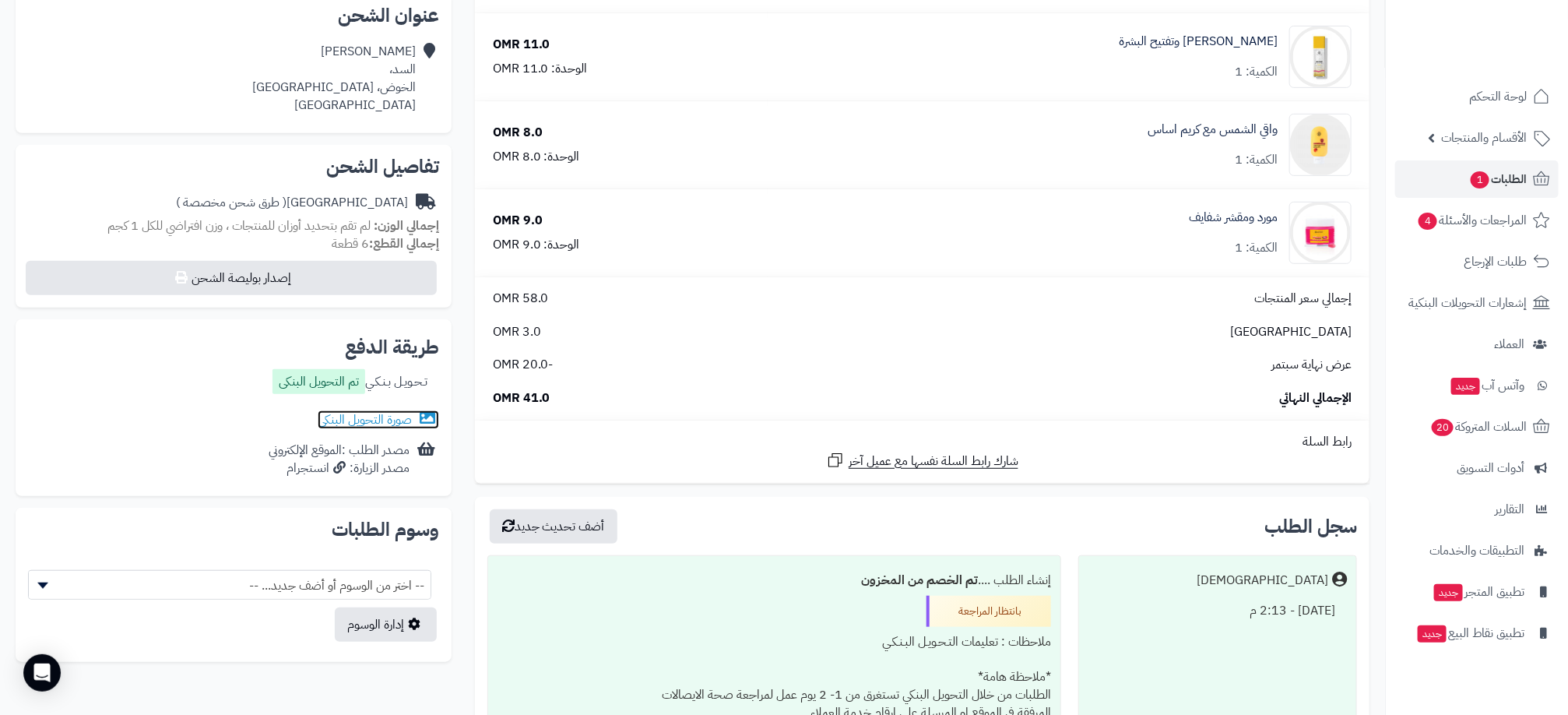
click at [393, 422] on link "صورة التحويل البنكى" at bounding box center [378, 420] width 122 height 18
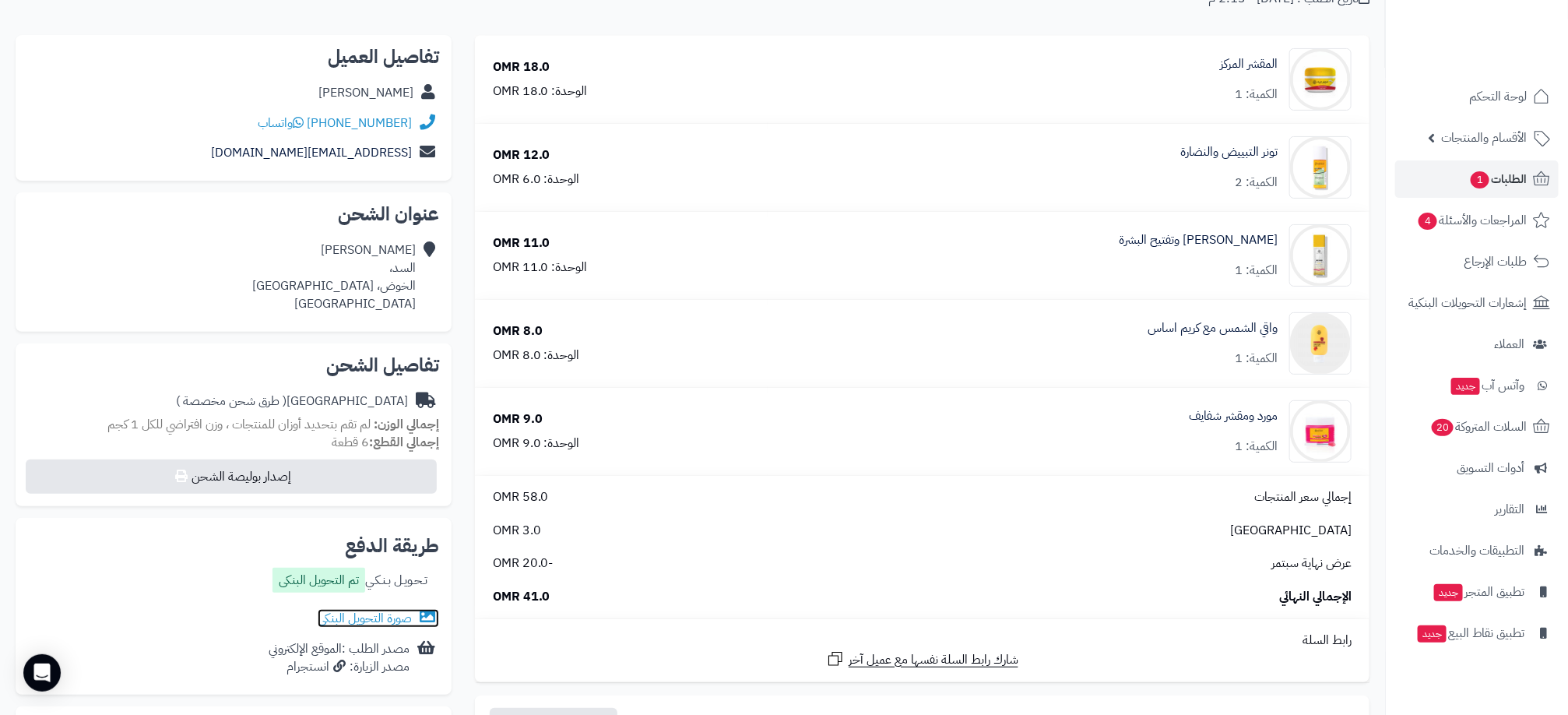
scroll to position [0, 0]
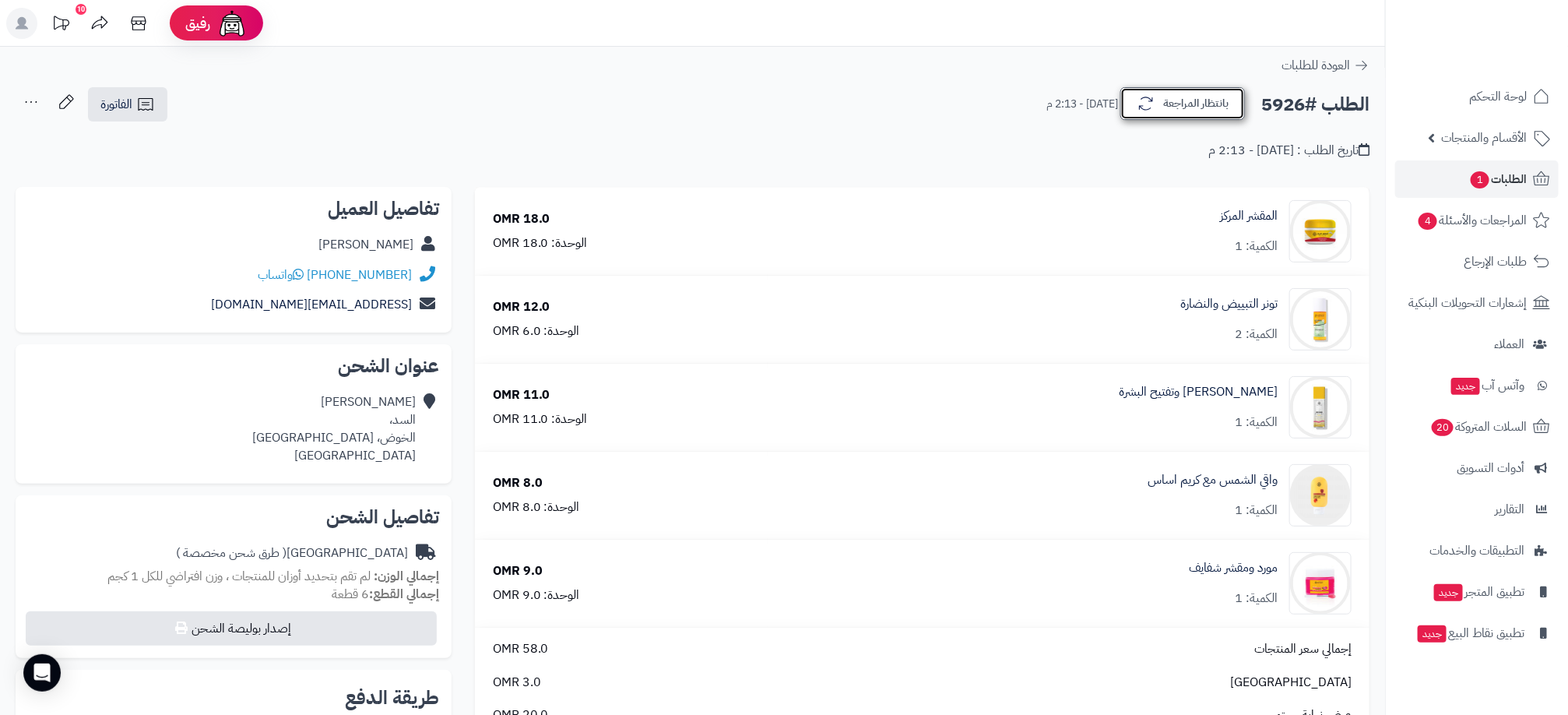
click at [1208, 117] on button "بانتظار المراجعة" at bounding box center [1182, 103] width 125 height 33
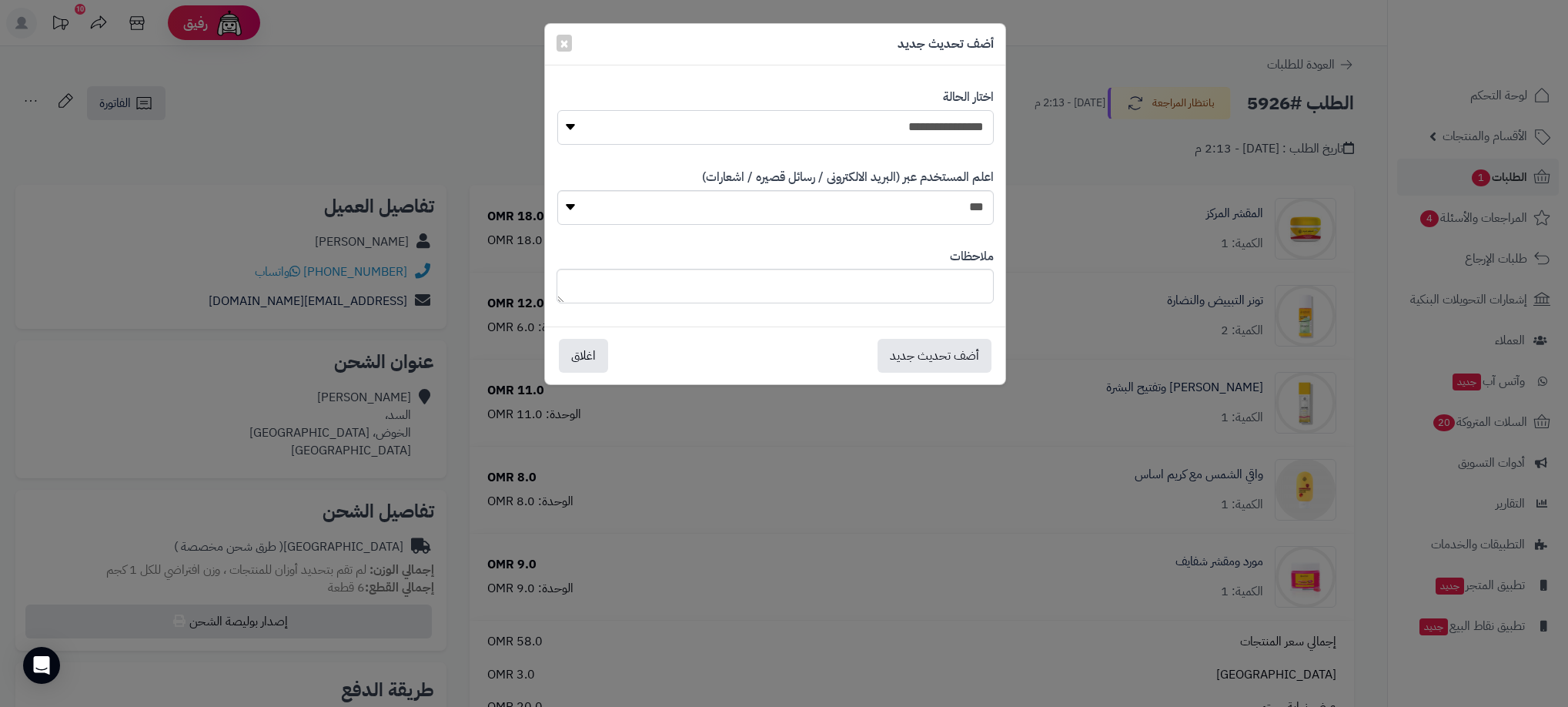
click at [942, 134] on select "**********" at bounding box center [776, 128] width 437 height 35
select select "**"
click at [558, 110] on select "**********" at bounding box center [776, 128] width 437 height 35
click at [931, 346] on button "أضف تحديث جديد" at bounding box center [934, 355] width 114 height 34
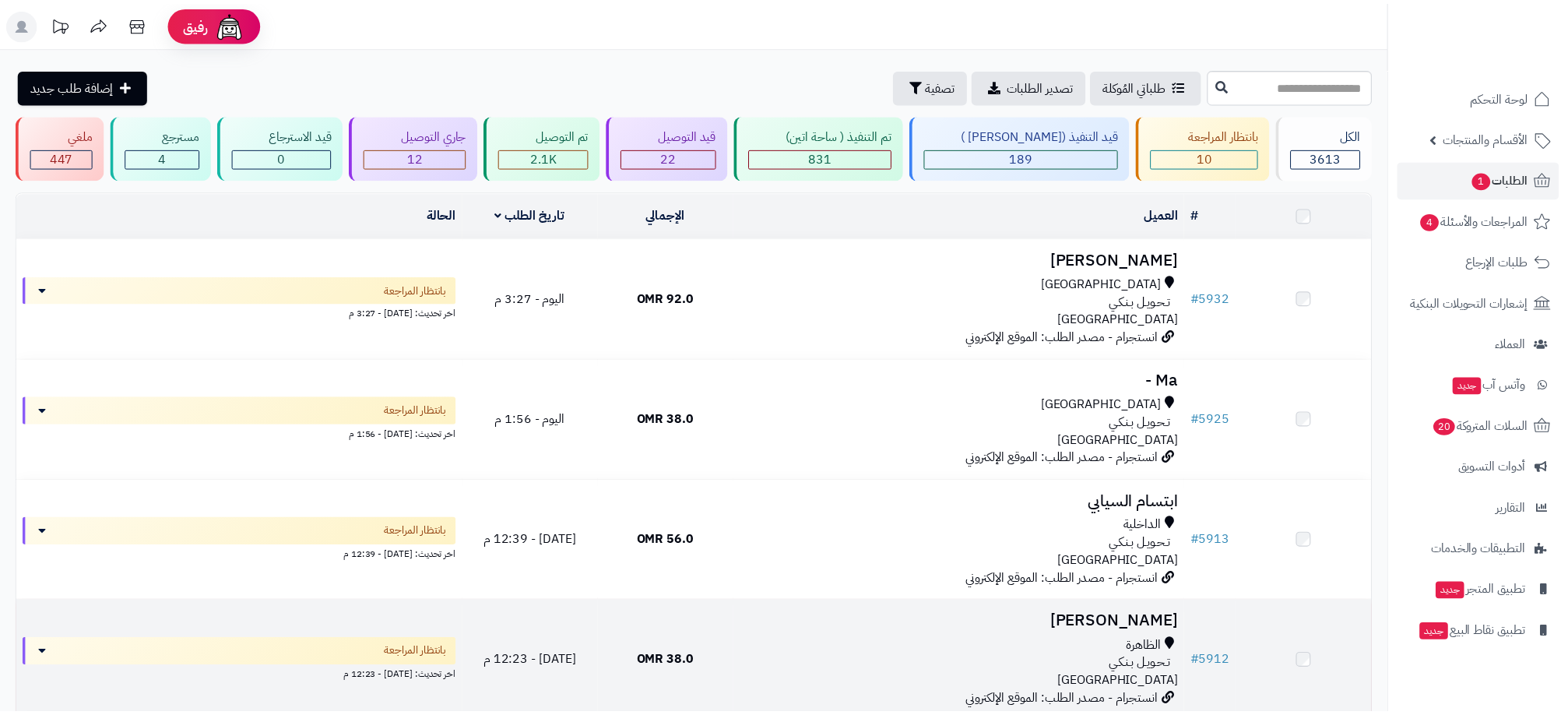
scroll to position [328, 0]
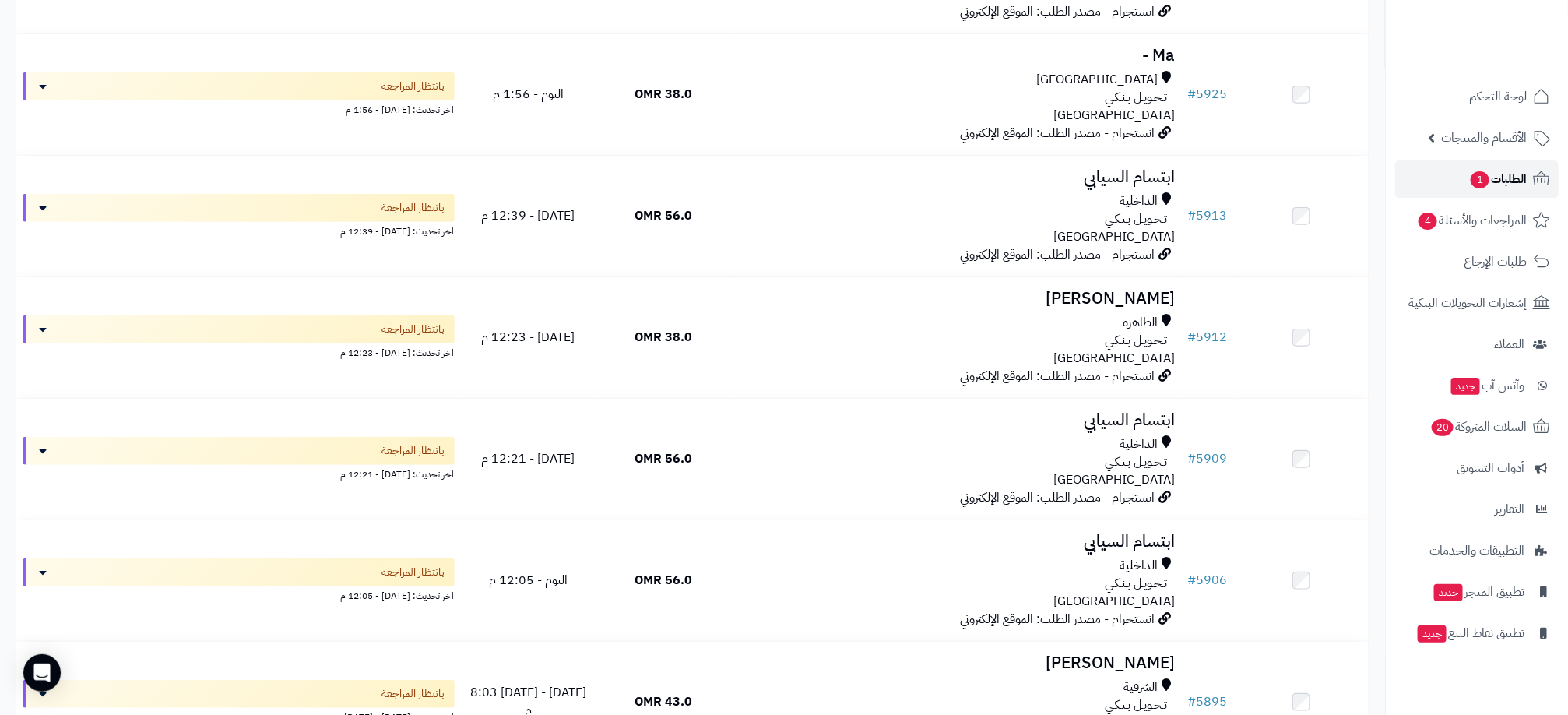
click at [1523, 175] on span "الطلبات 1" at bounding box center [1498, 179] width 58 height 22
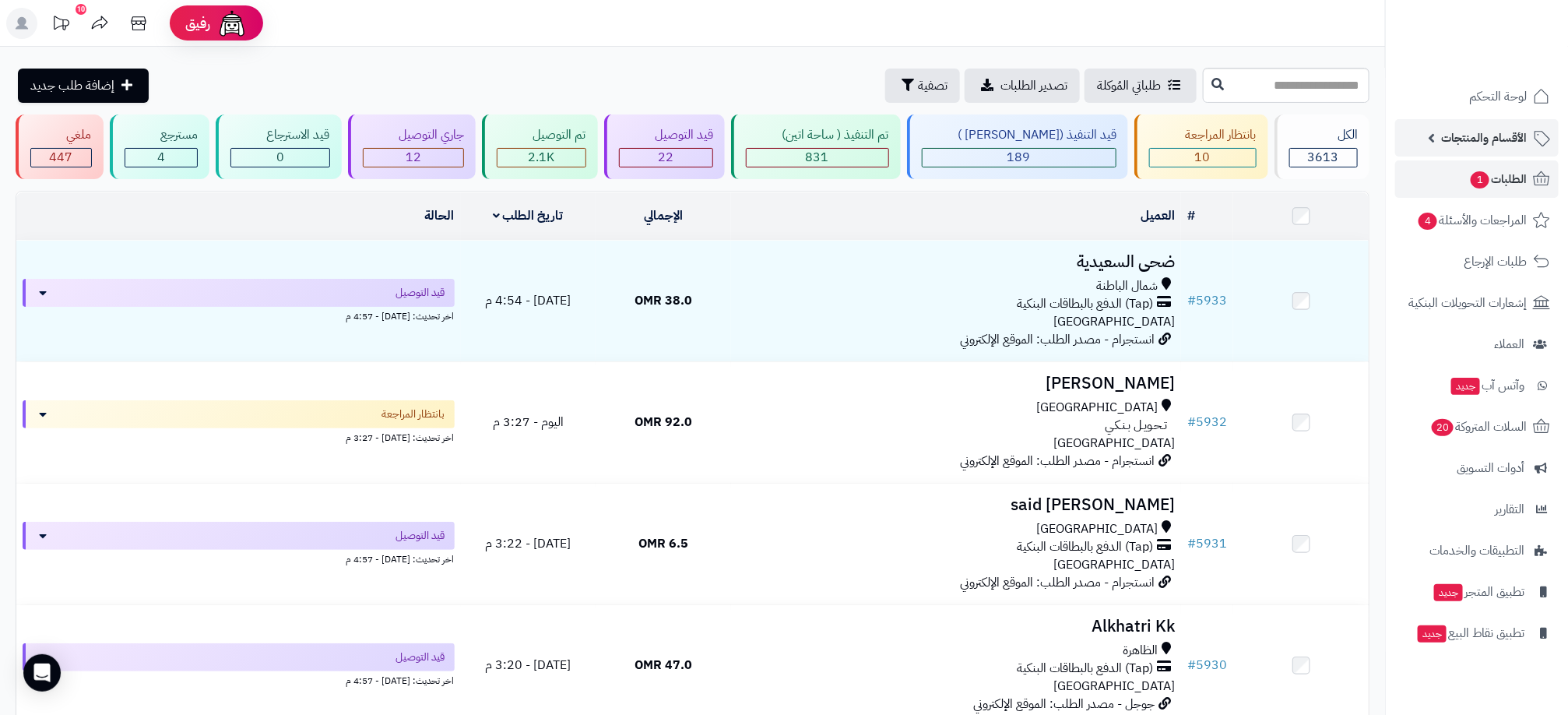
click at [1495, 140] on span "الأقسام والمنتجات" at bounding box center [1484, 137] width 85 height 22
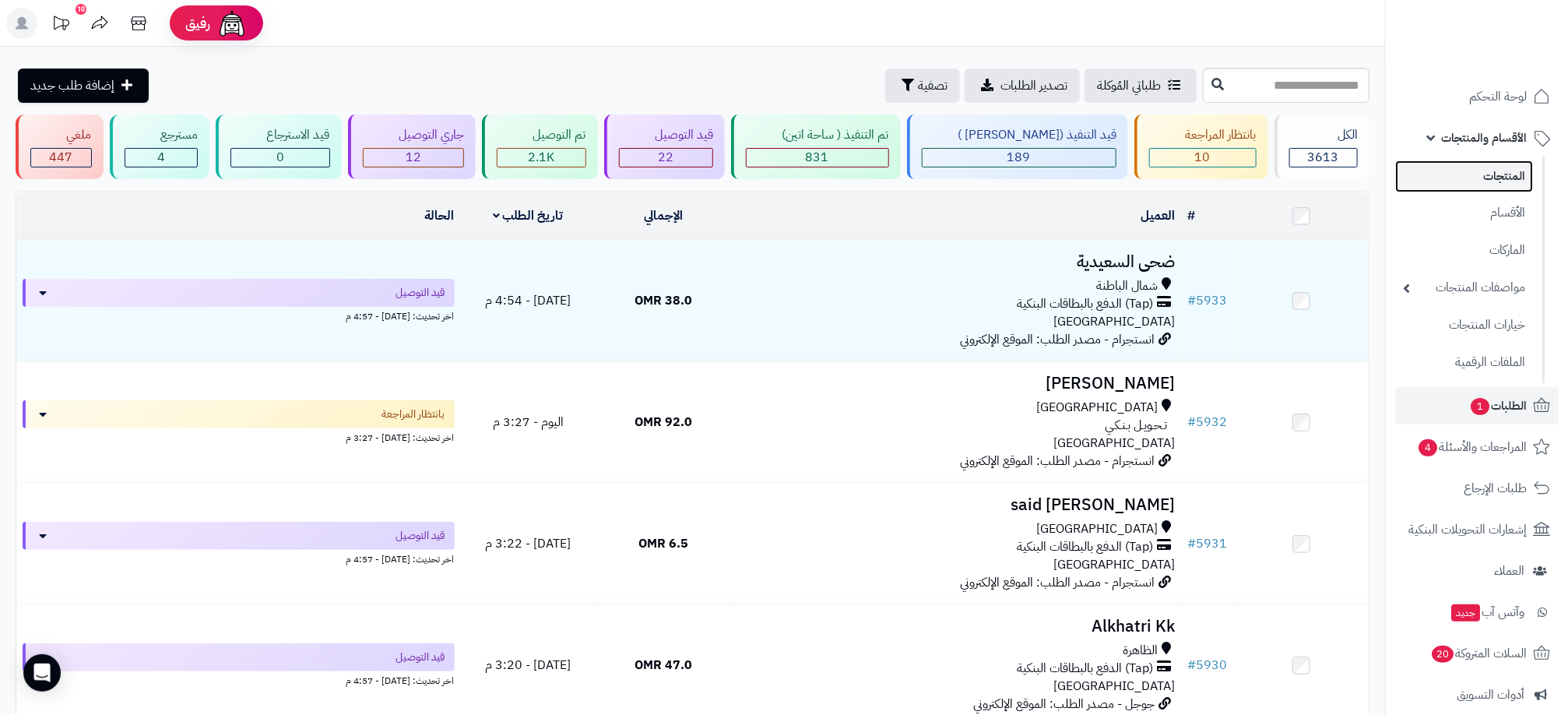
click at [1507, 174] on link "المنتجات" at bounding box center [1464, 176] width 137 height 32
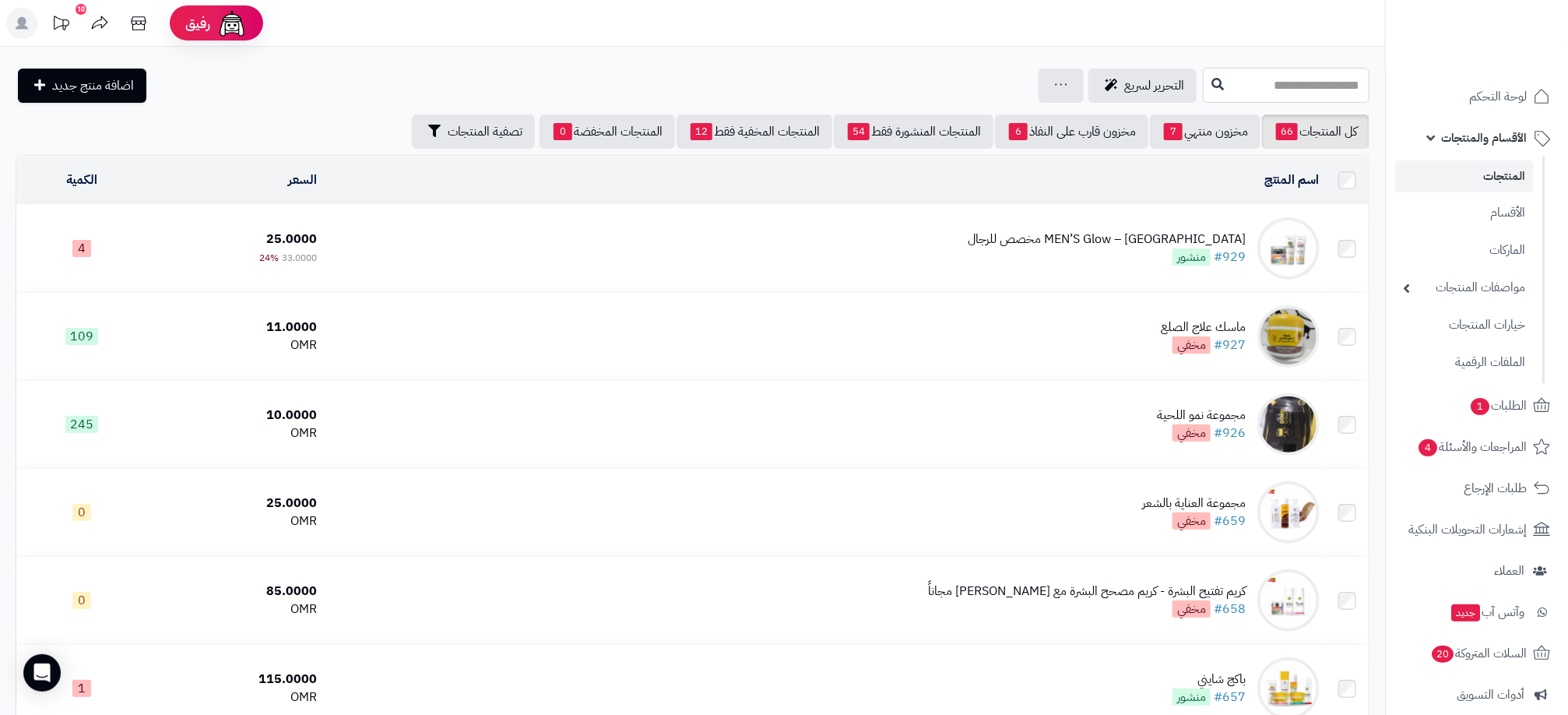
click at [1255, 98] on input "text" at bounding box center [1286, 85] width 167 height 35
type input "*"
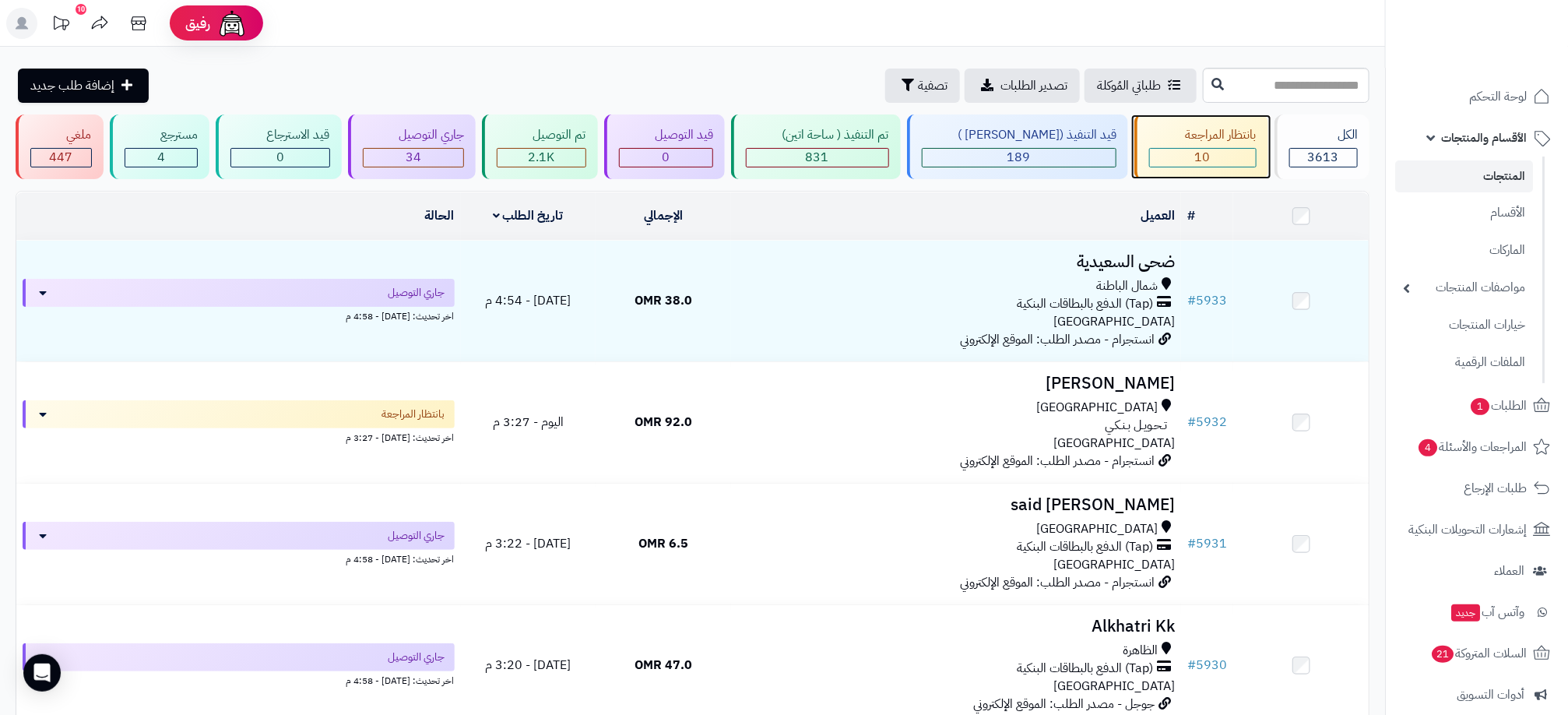
click at [1224, 140] on div "بانتظار المراجعة" at bounding box center [1203, 134] width 107 height 18
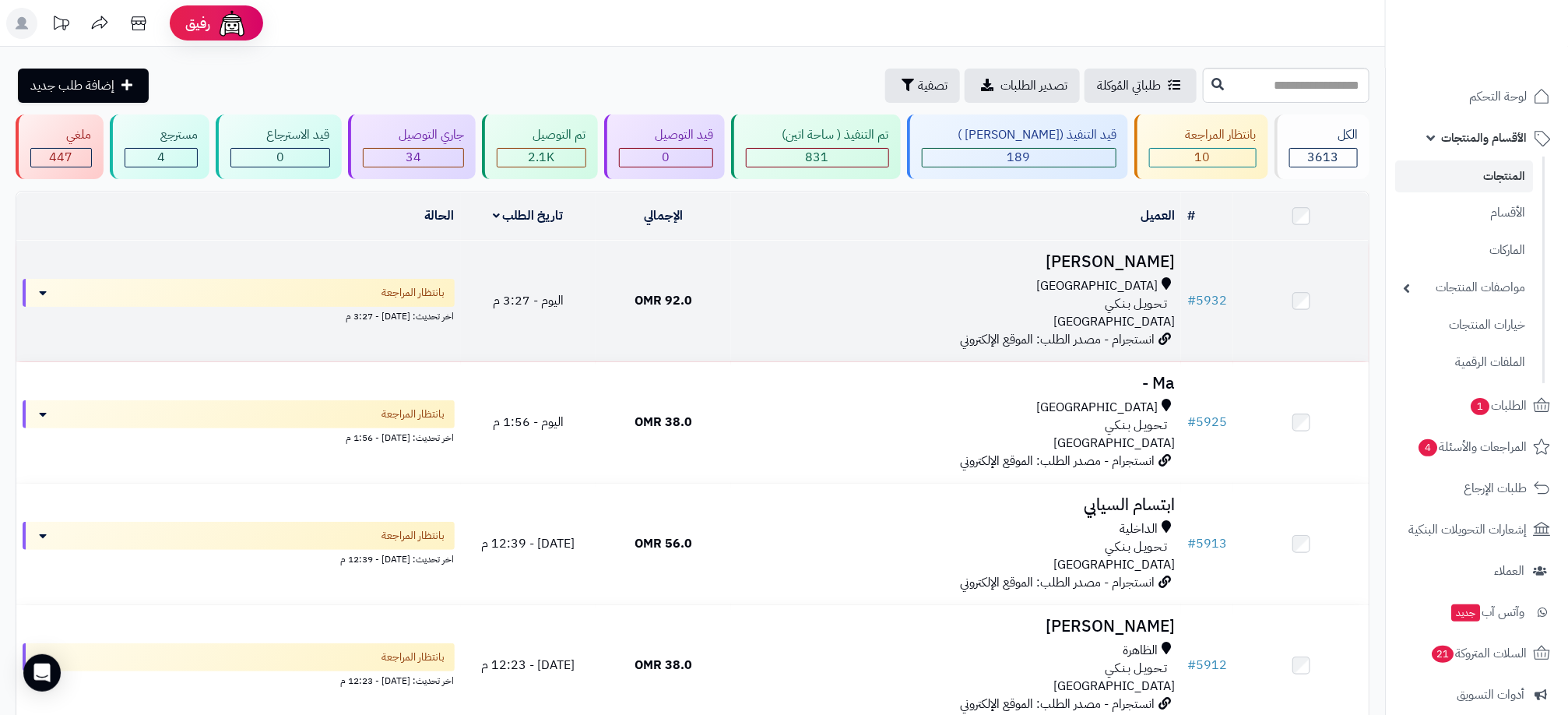
click at [827, 298] on div "تـحـويـل بـنـكـي" at bounding box center [956, 303] width 437 height 18
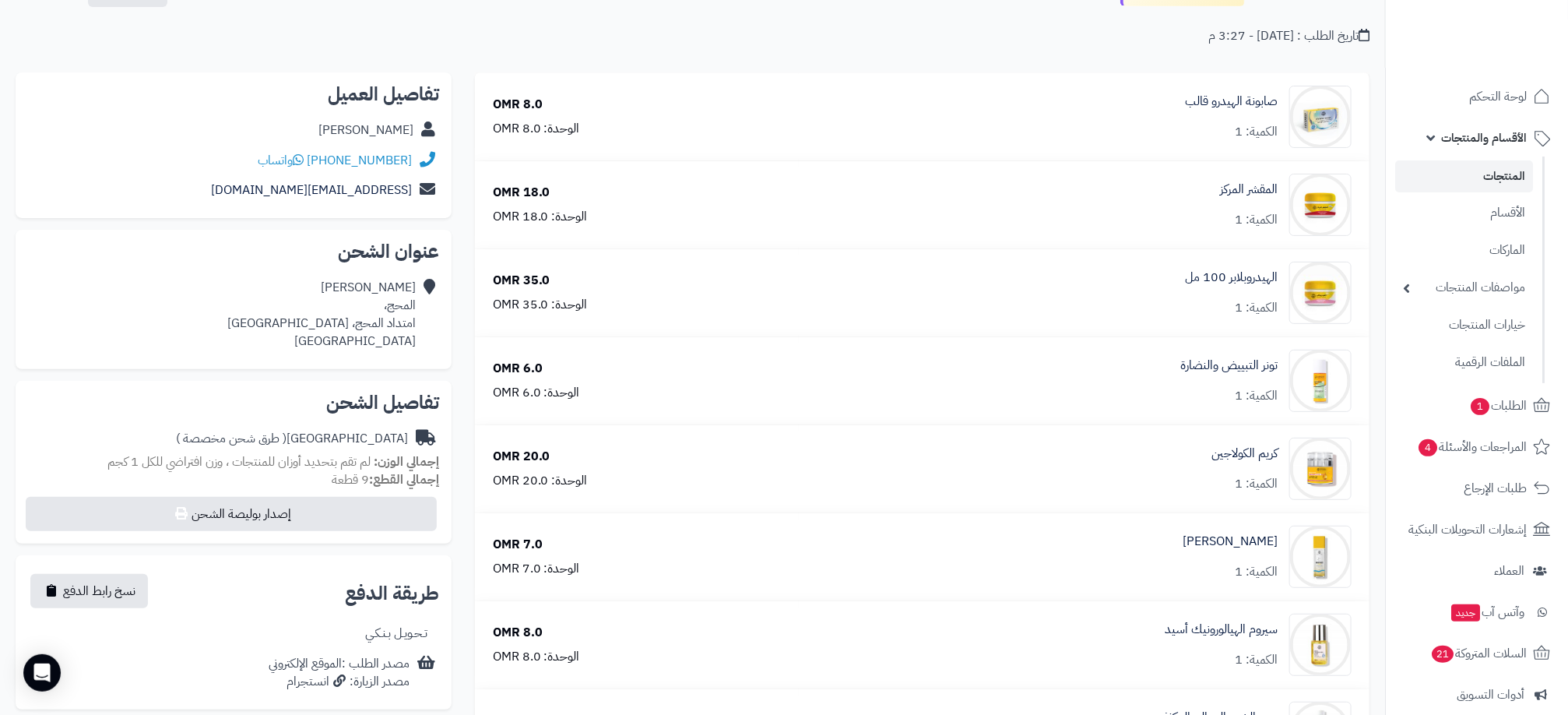
scroll to position [467, 0]
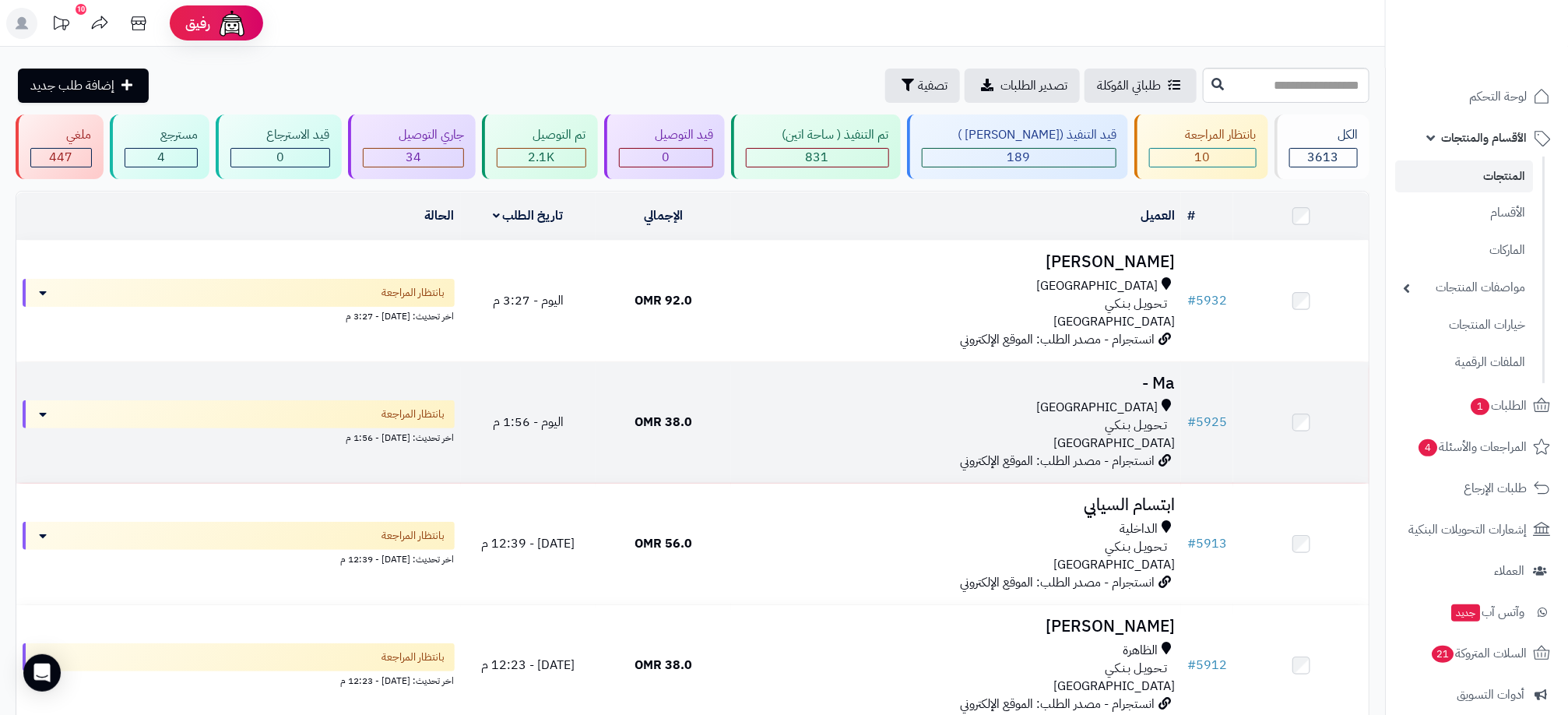
click at [981, 425] on div "تـحـويـل بـنـكـي" at bounding box center [956, 425] width 437 height 18
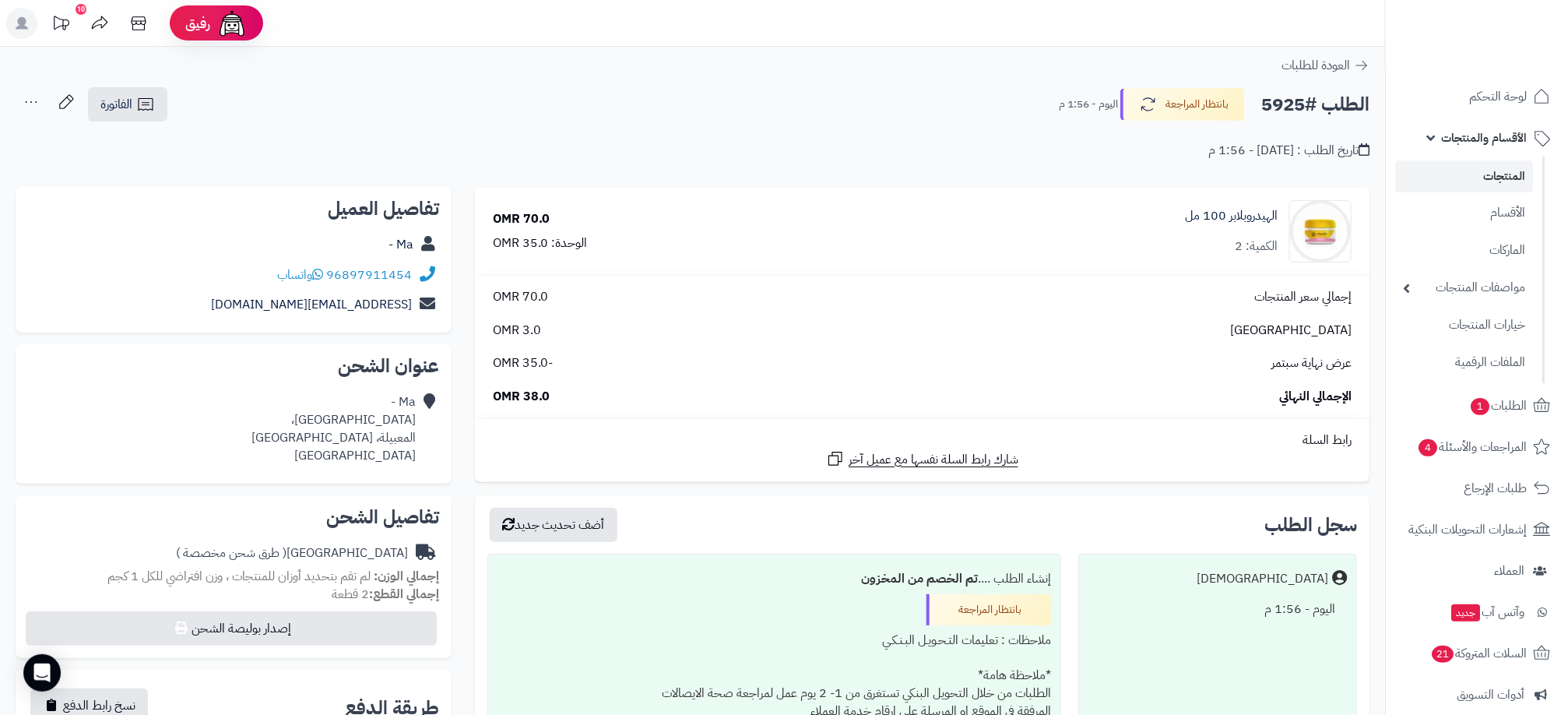
scroll to position [234, 0]
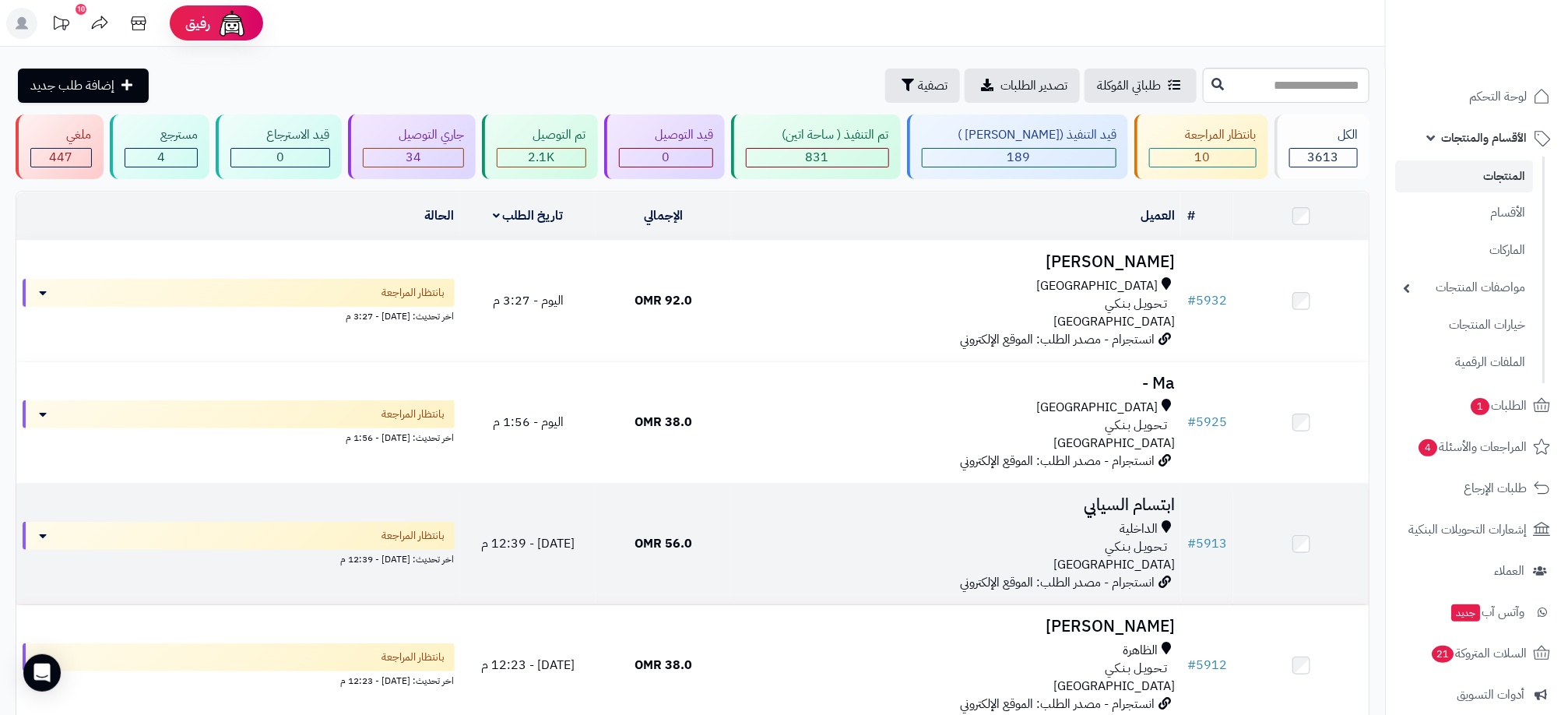
click at [1063, 552] on div "تـحـويـل بـنـكـي" at bounding box center [956, 547] width 437 height 18
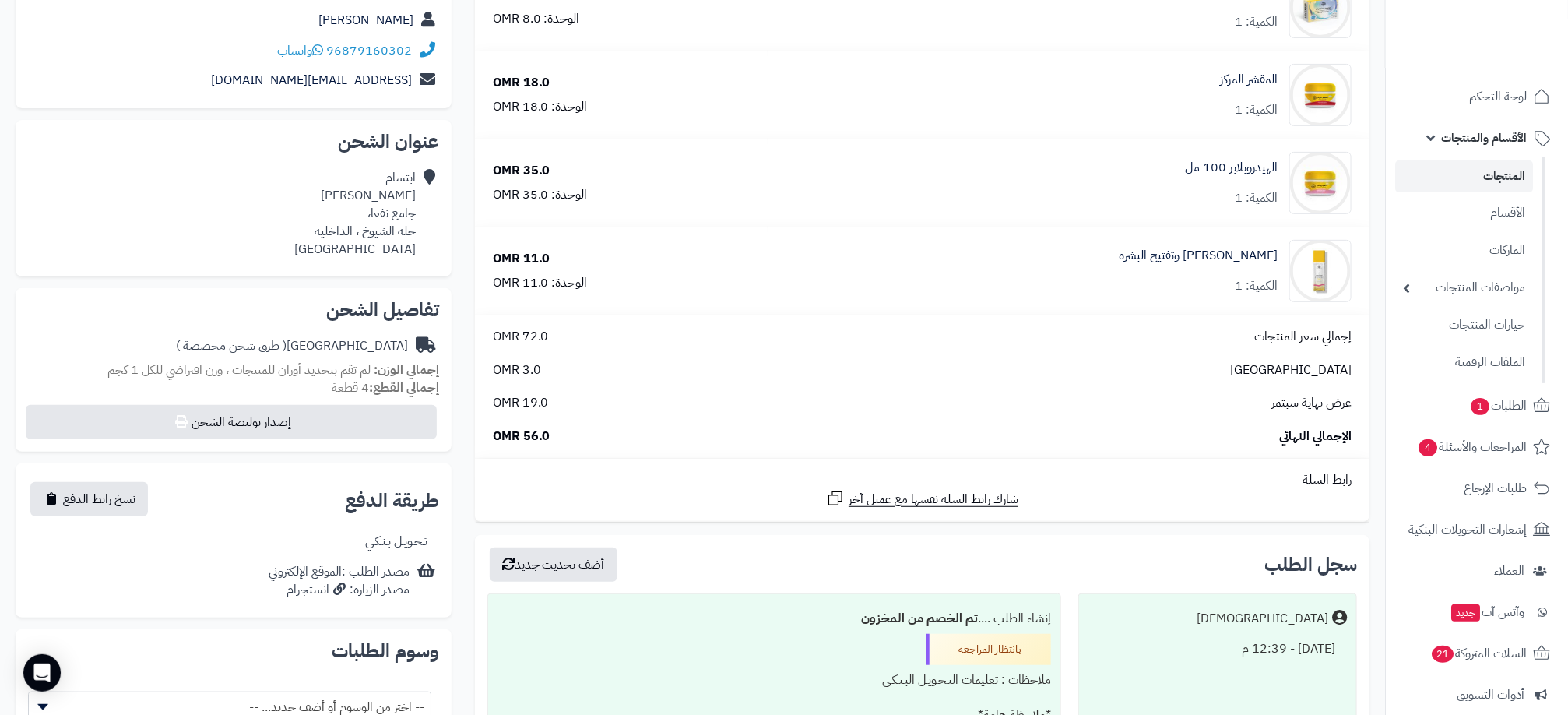
scroll to position [234, 0]
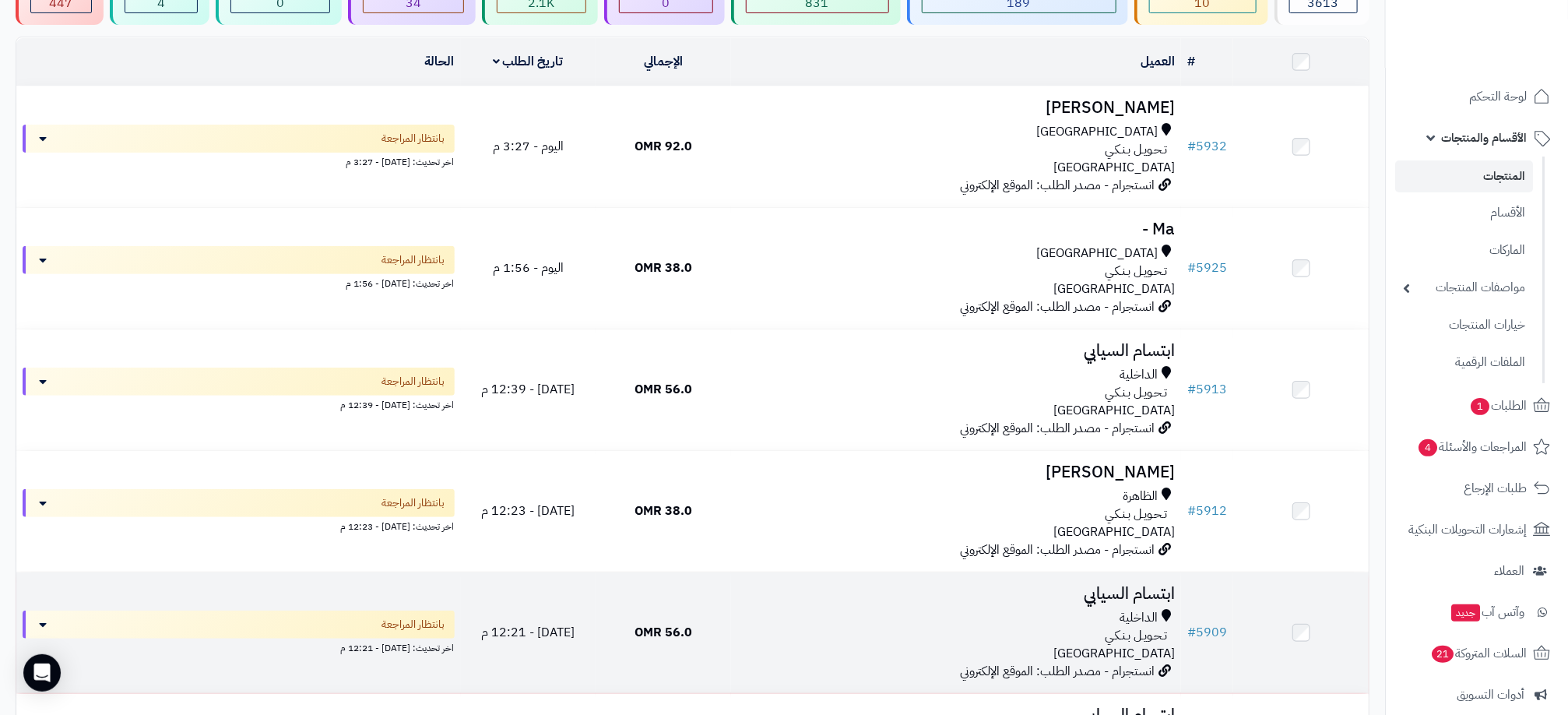
scroll to position [234, 0]
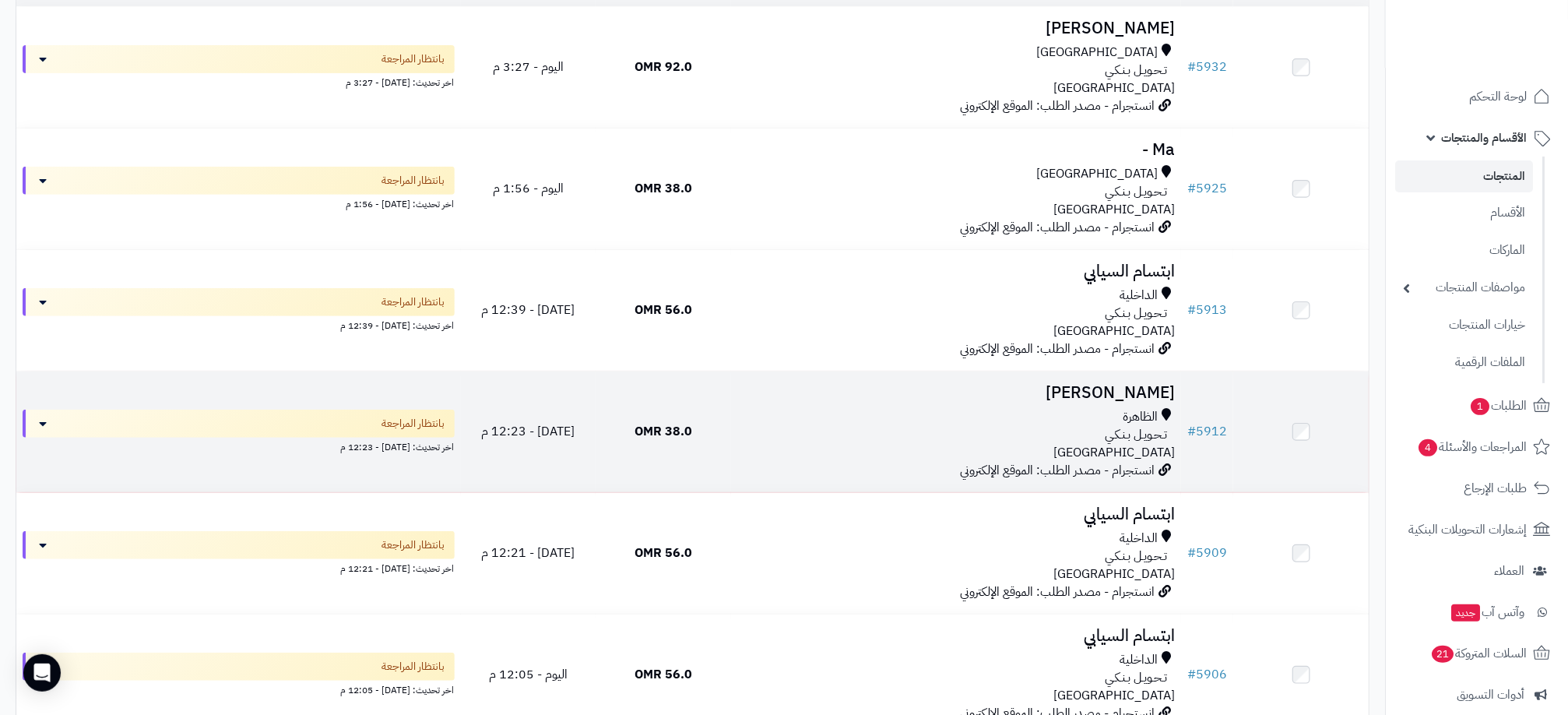
click at [1019, 419] on div "الظاهرة" at bounding box center [956, 417] width 437 height 18
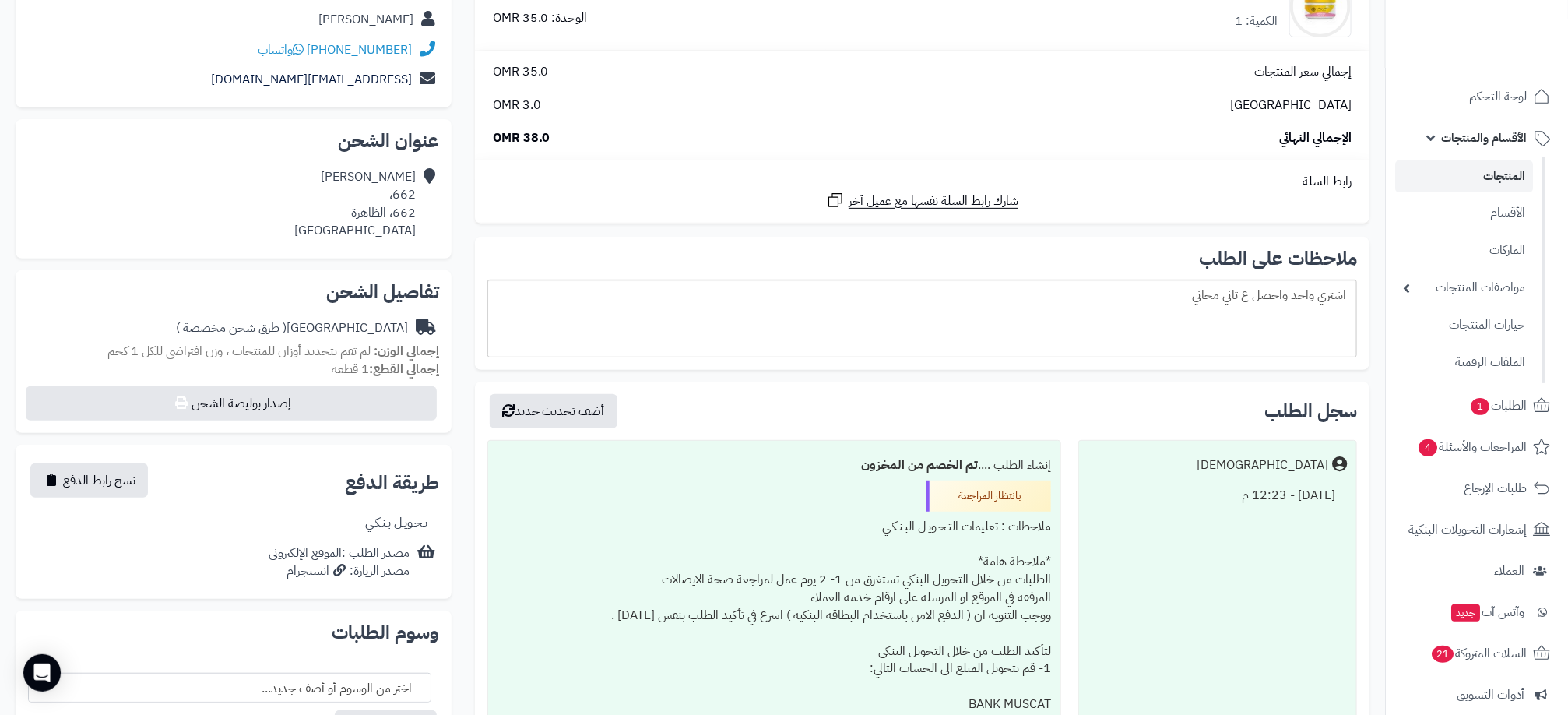
scroll to position [234, 0]
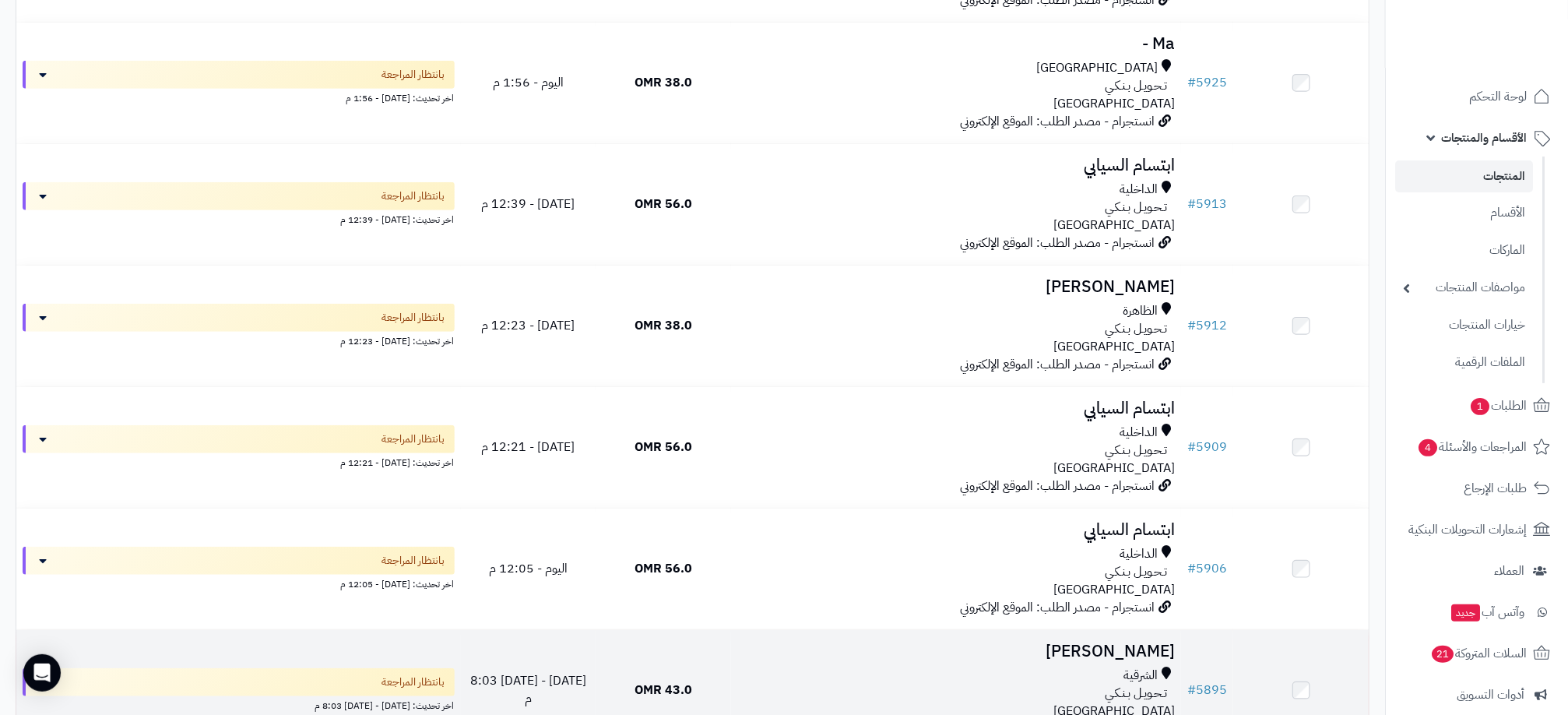
scroll to position [467, 0]
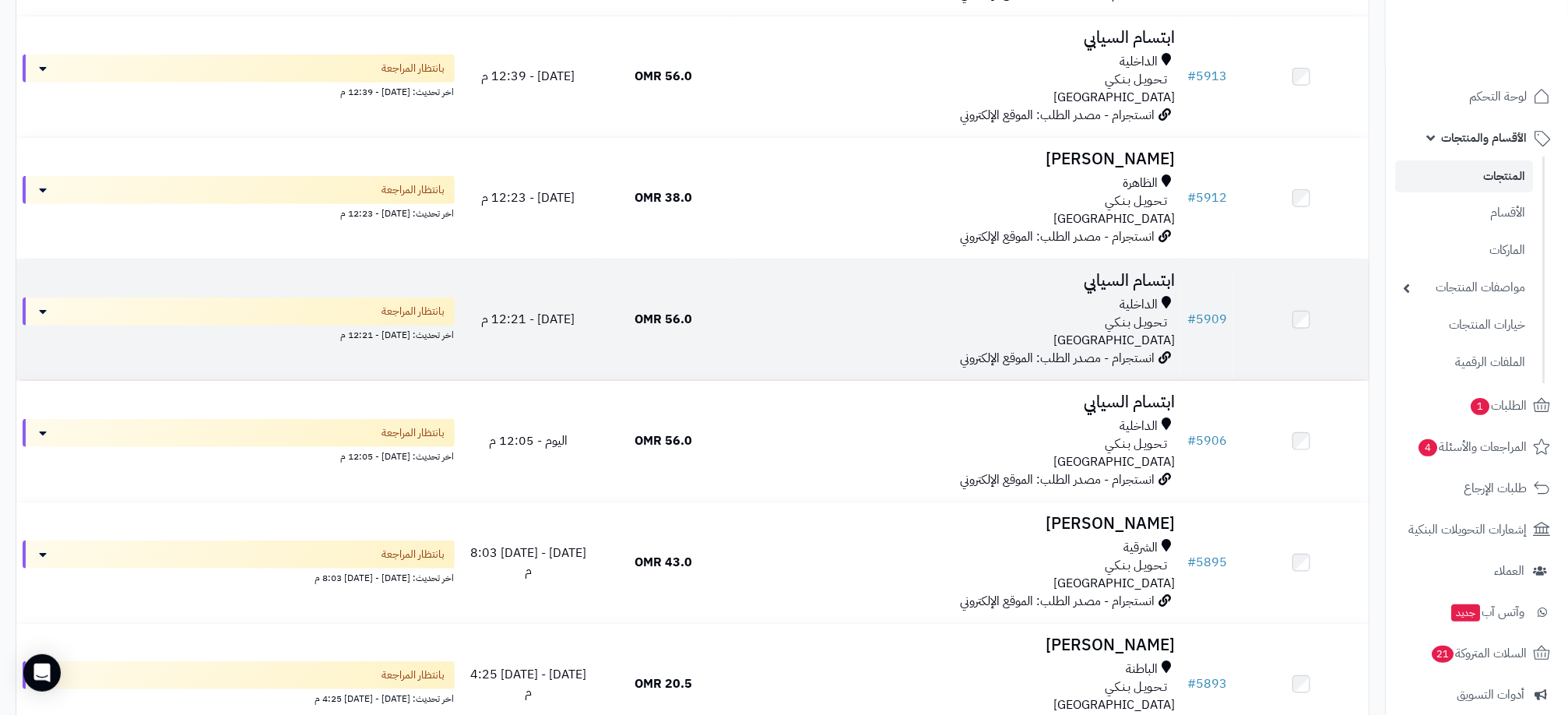
click at [963, 319] on div "تـحـويـل بـنـكـي" at bounding box center [956, 322] width 437 height 18
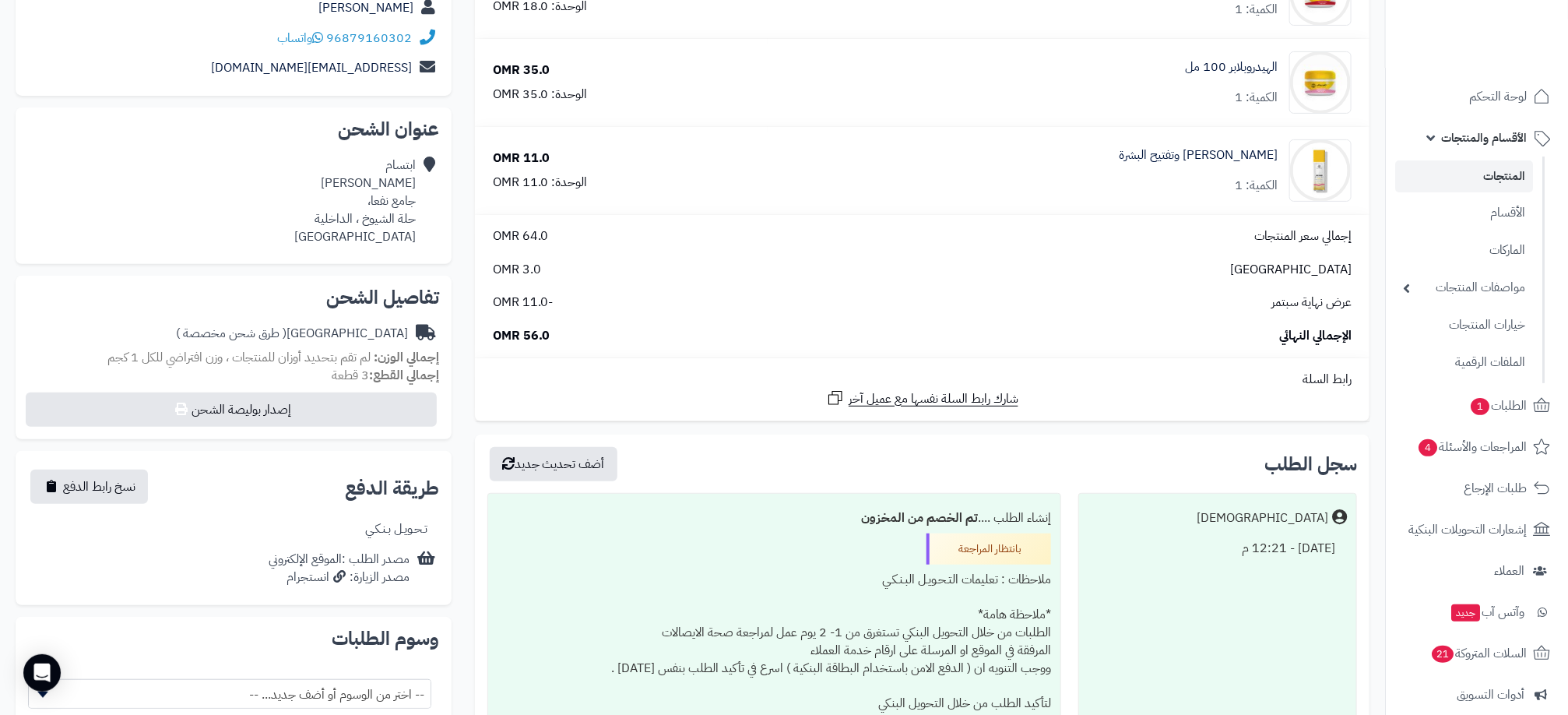
scroll to position [350, 0]
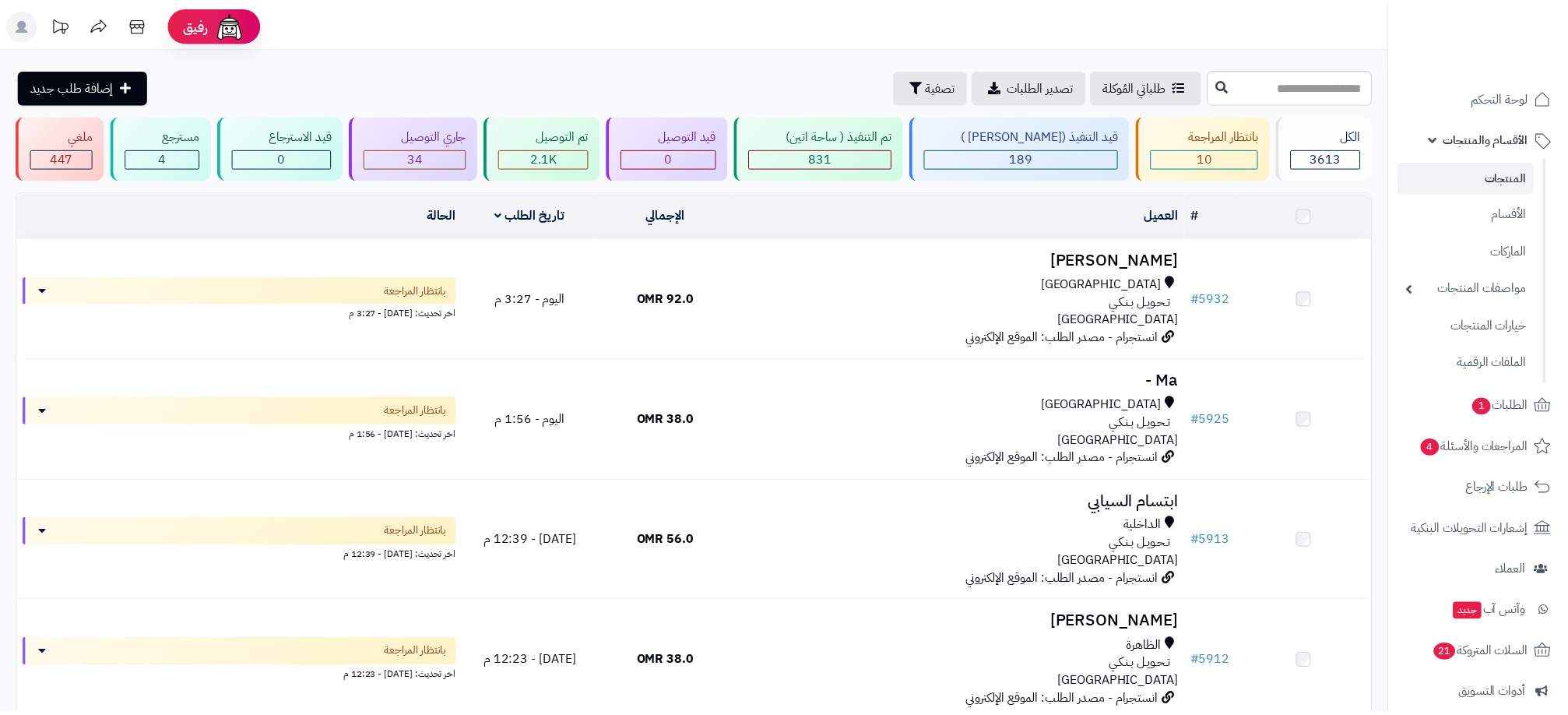
scroll to position [467, 0]
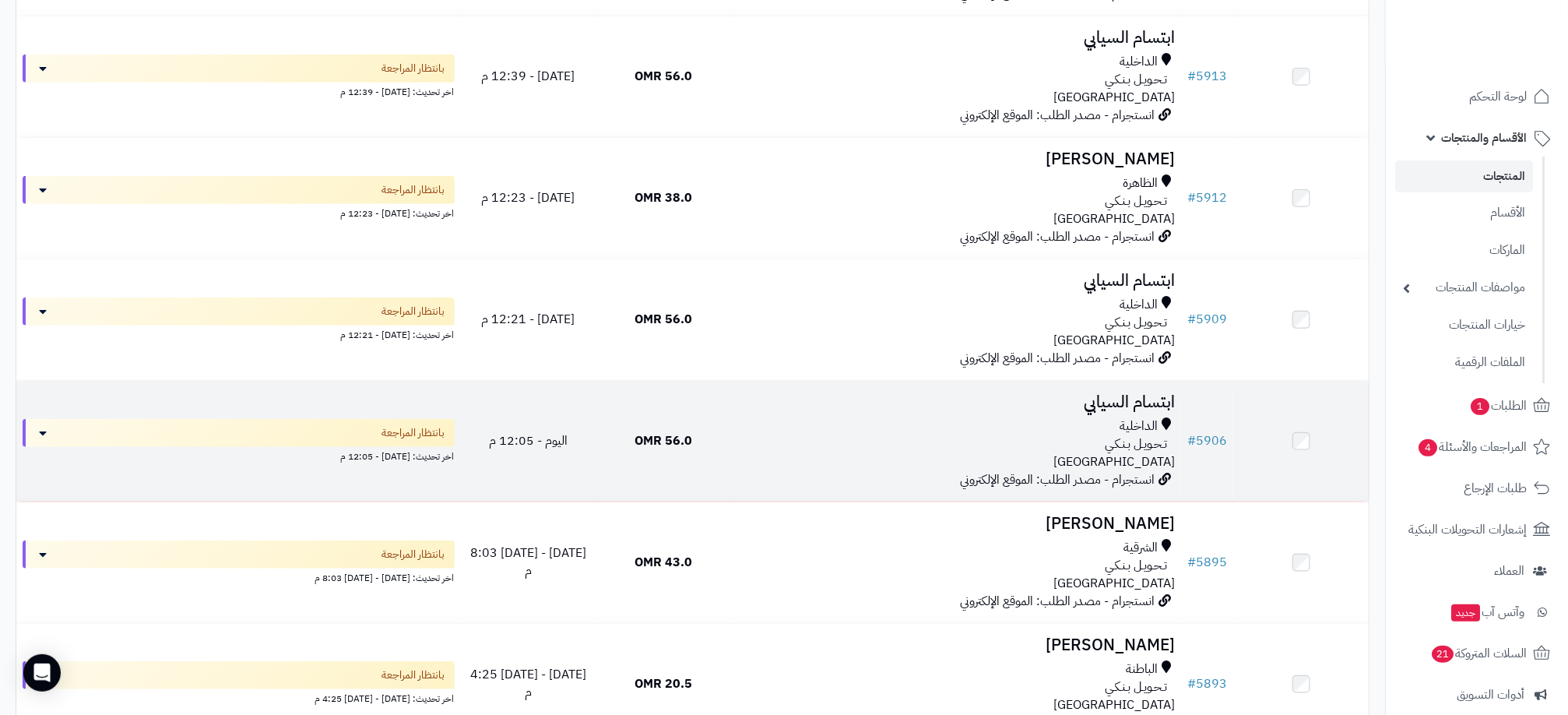
click at [869, 458] on div "الداخلية تـحـويـل بـنـكـي عمان" at bounding box center [956, 444] width 437 height 54
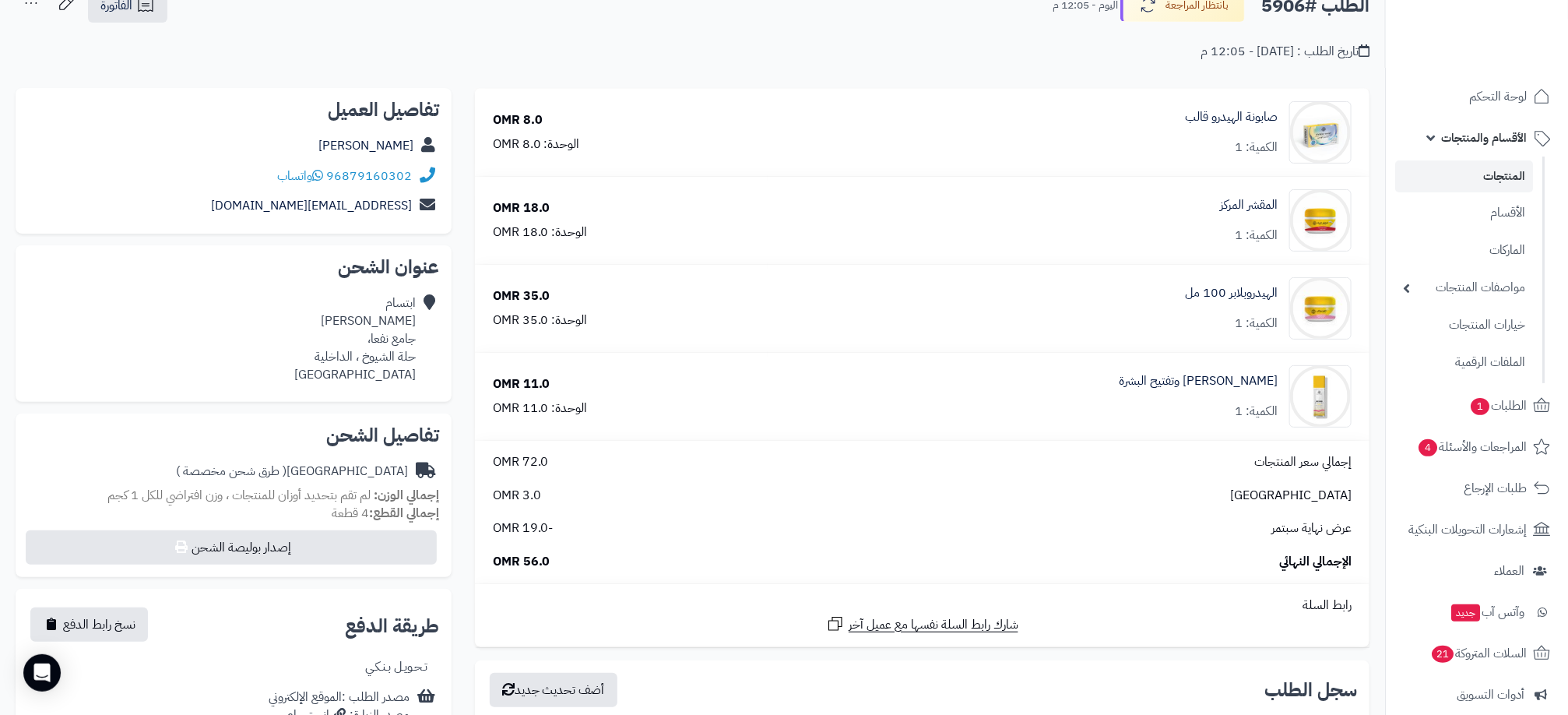
scroll to position [350, 0]
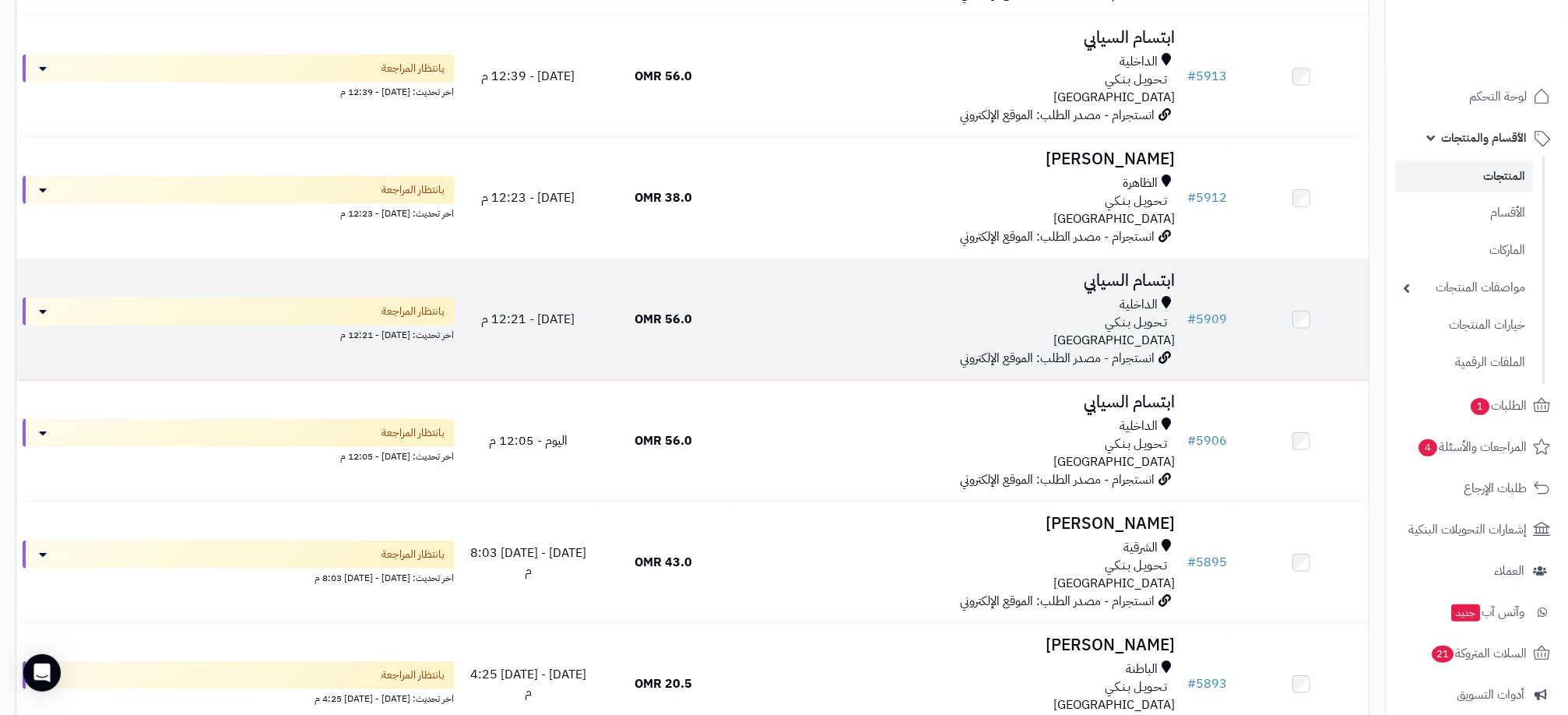
scroll to position [584, 0]
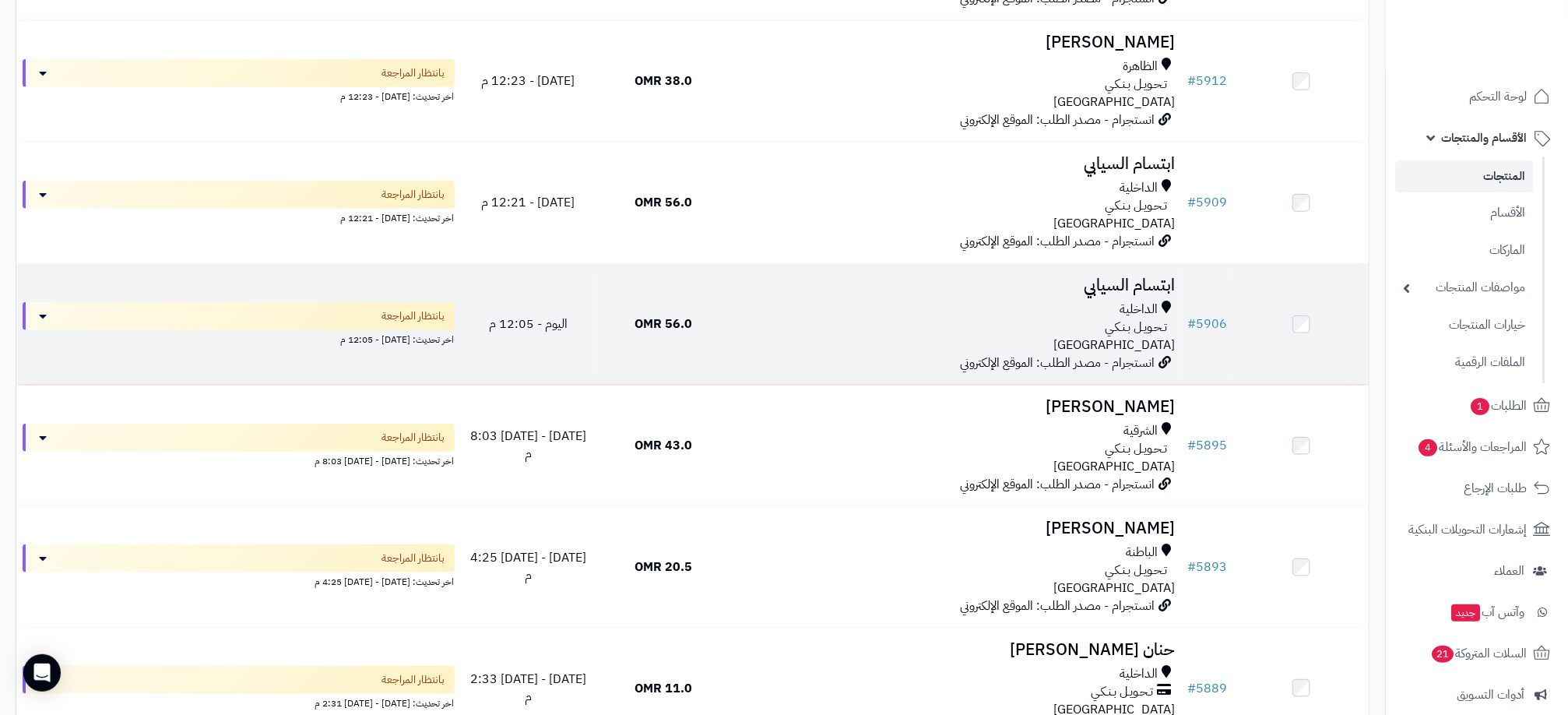
click at [959, 341] on div "الداخلية تـحـويـل بـنـكـي عمان" at bounding box center [956, 328] width 437 height 54
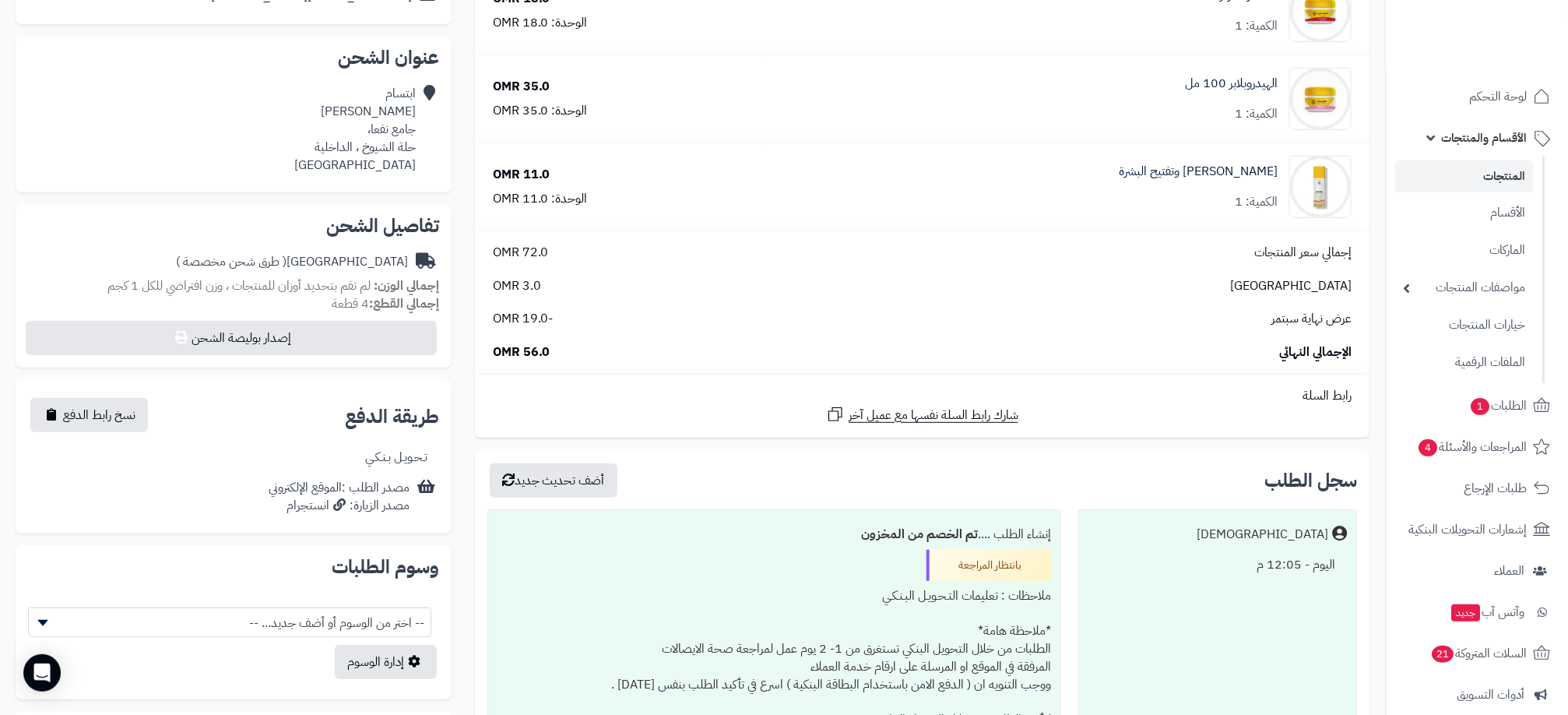
scroll to position [350, 0]
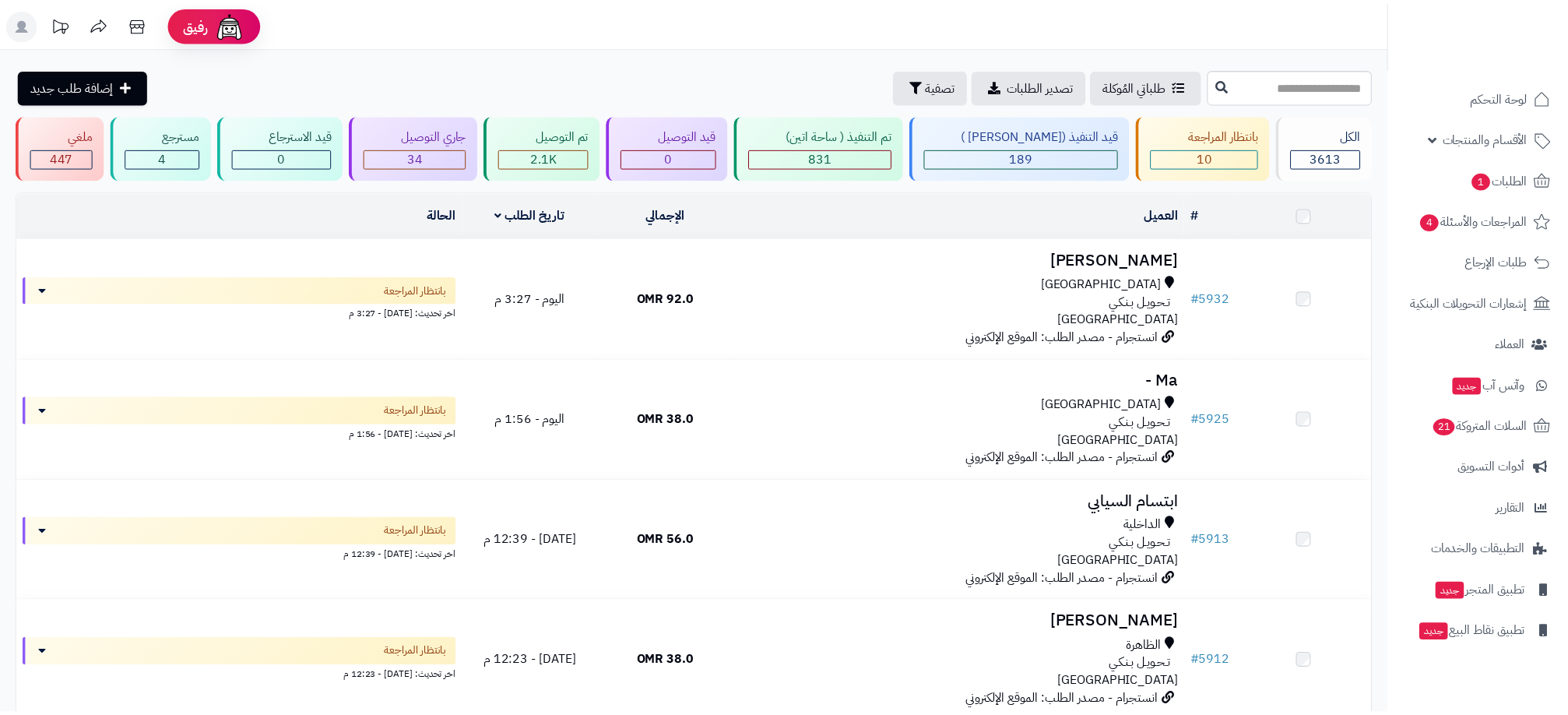
scroll to position [584, 0]
